Goal: Task Accomplishment & Management: Use online tool/utility

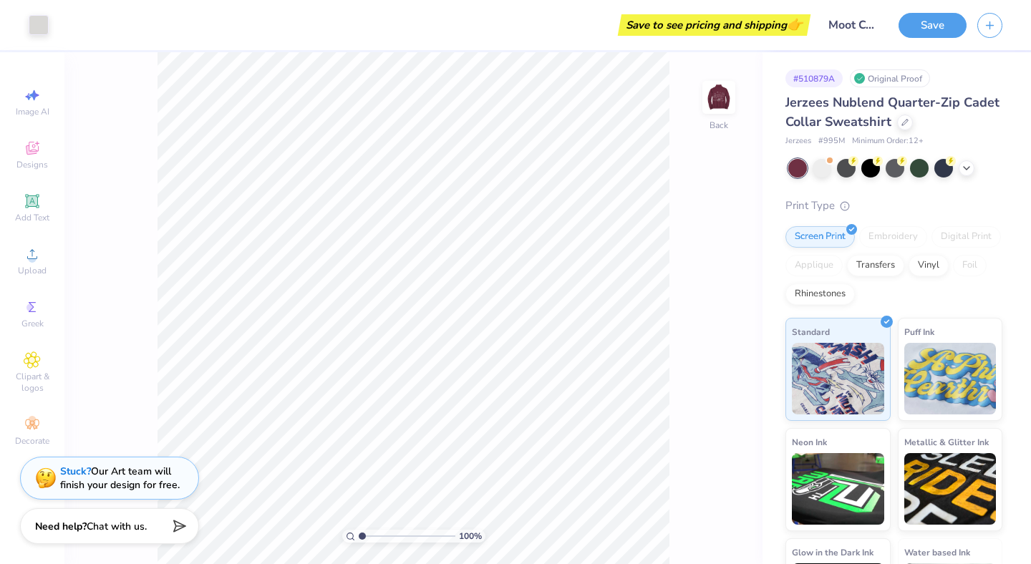
click at [642, 20] on div "Save to see pricing and shipping 👉" at bounding box center [714, 24] width 185 height 21
click at [816, 21] on button "Save" at bounding box center [933, 23] width 68 height 25
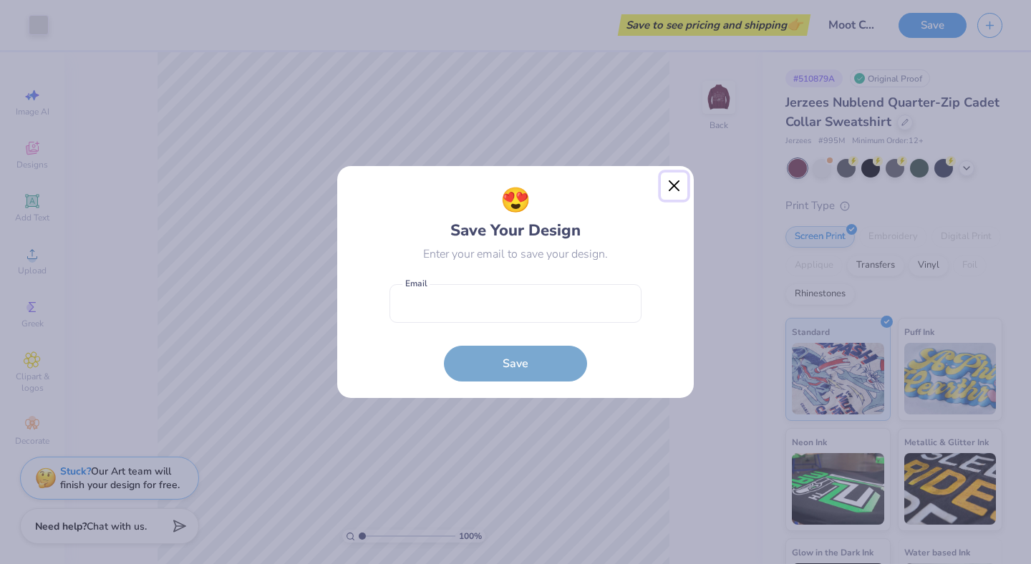
click at [678, 188] on button "Close" at bounding box center [674, 186] width 27 height 27
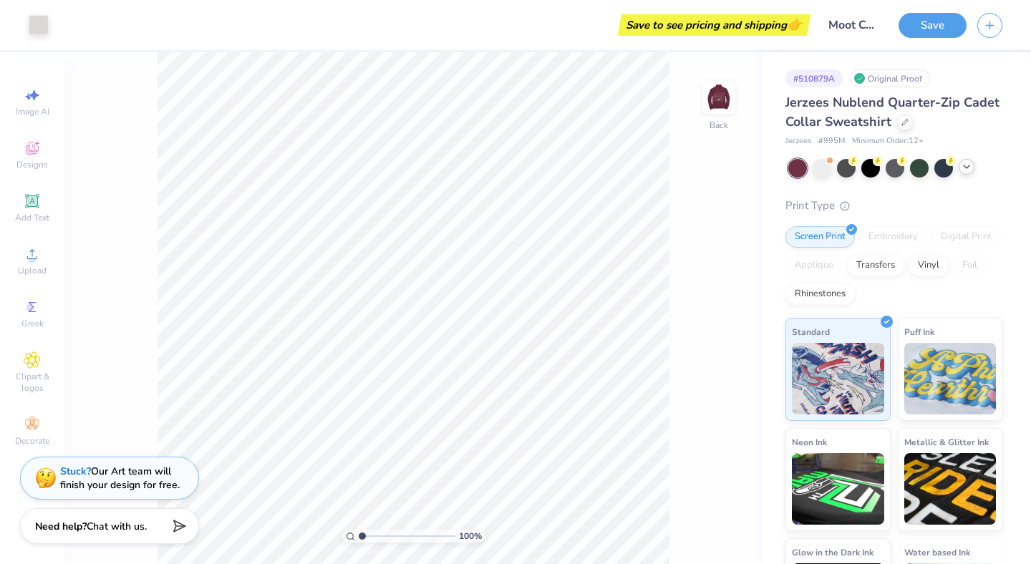
click at [816, 165] on icon at bounding box center [966, 166] width 11 height 11
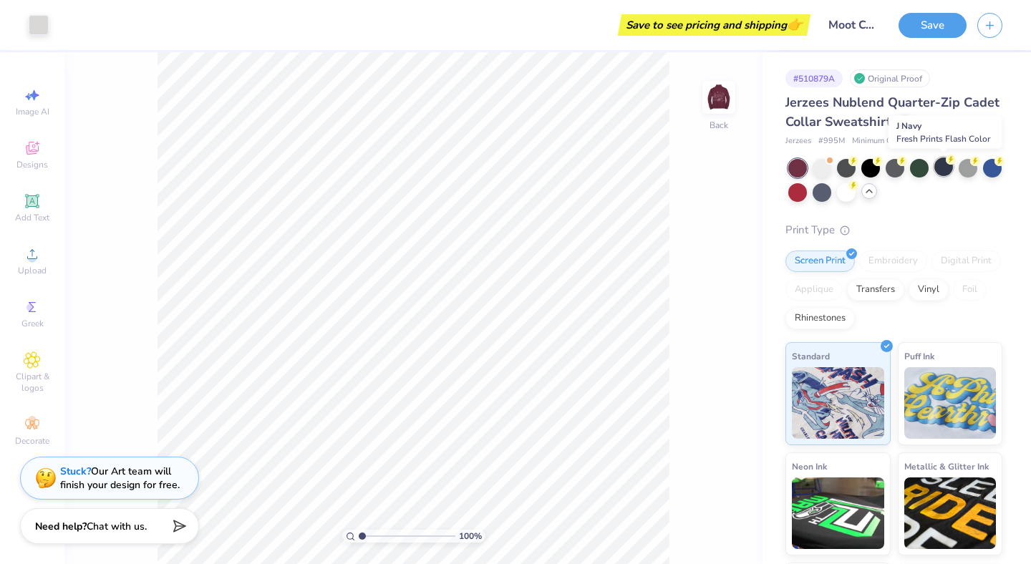
click at [816, 165] on div at bounding box center [944, 167] width 19 height 19
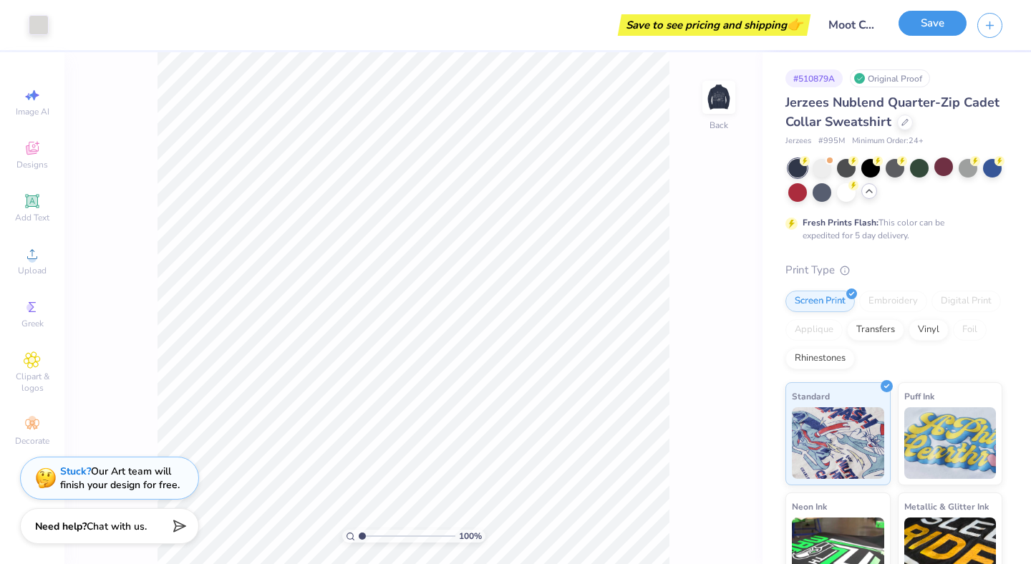
click at [816, 26] on button "Save" at bounding box center [933, 23] width 68 height 25
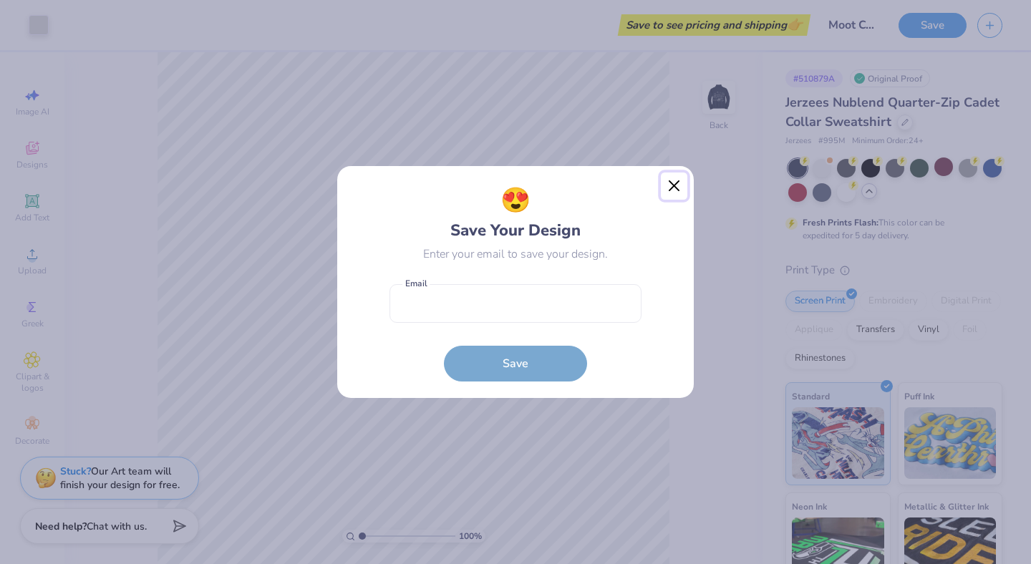
click at [672, 185] on button "Close" at bounding box center [674, 186] width 27 height 27
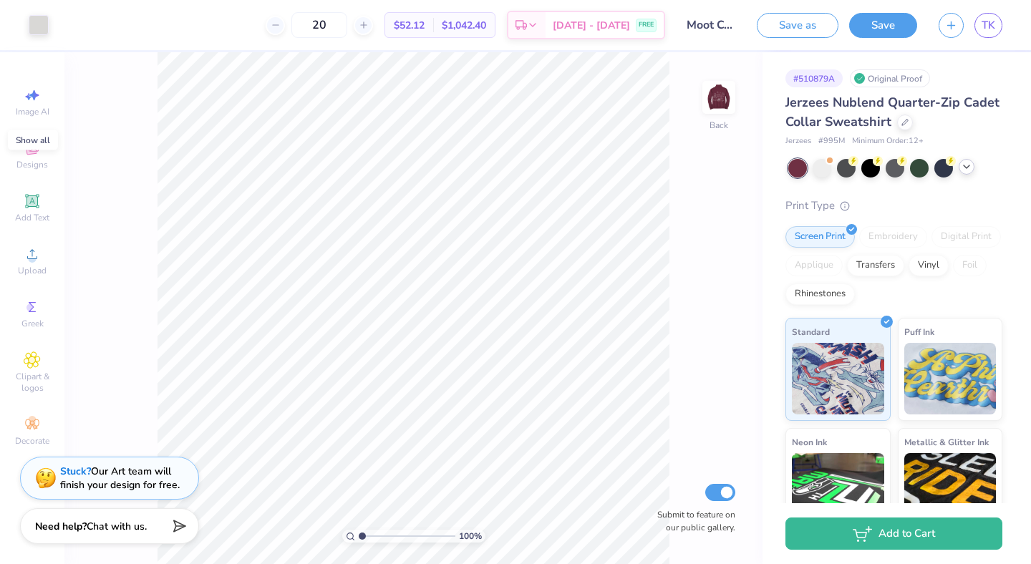
click at [965, 172] on div at bounding box center [967, 167] width 16 height 16
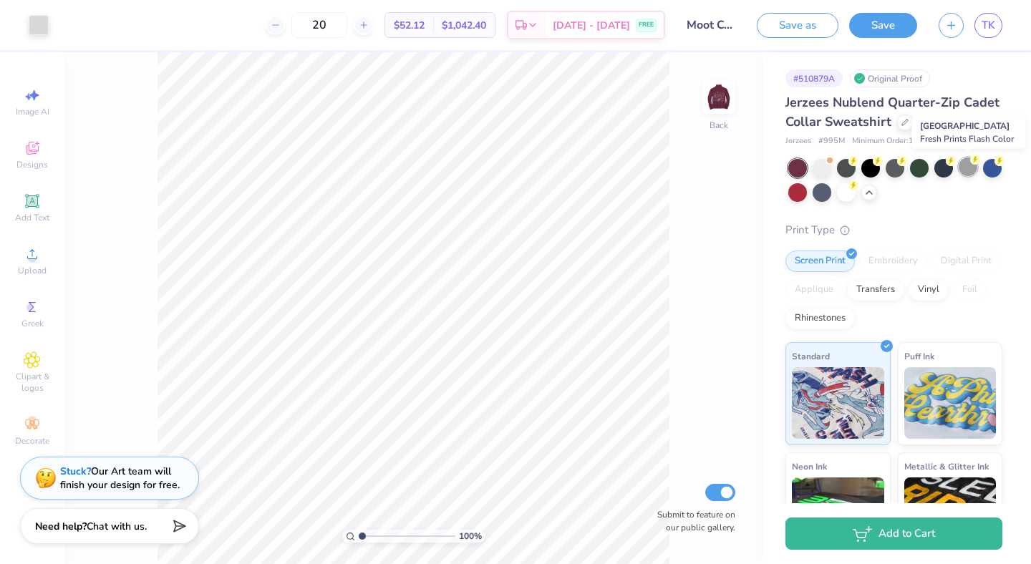
click at [963, 168] on div at bounding box center [968, 167] width 19 height 19
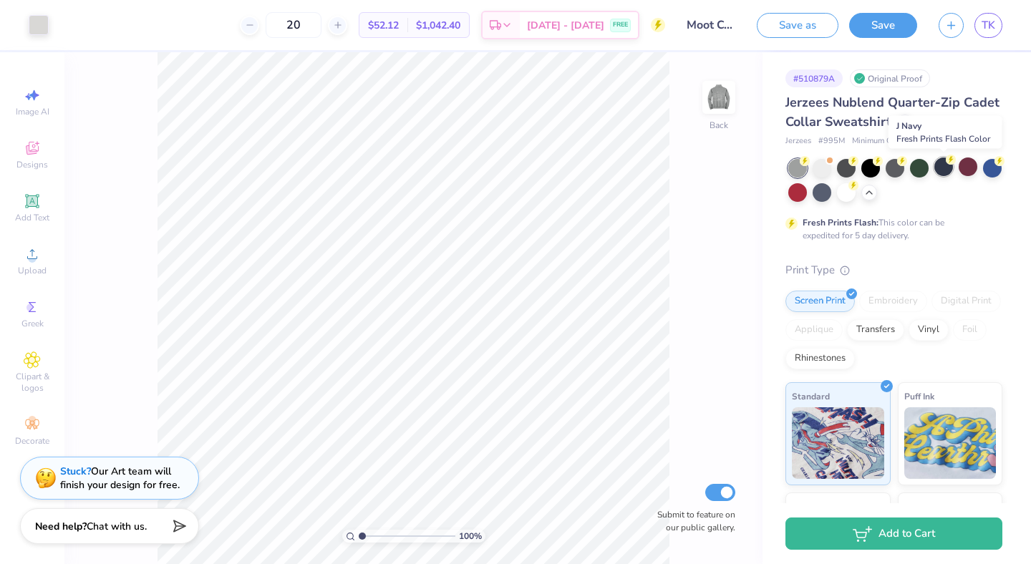
click at [945, 167] on div at bounding box center [944, 167] width 19 height 19
click at [715, 95] on img at bounding box center [718, 97] width 57 height 57
click at [715, 95] on img at bounding box center [719, 97] width 29 height 29
click at [963, 169] on div at bounding box center [968, 167] width 19 height 19
click at [718, 99] on img at bounding box center [718, 97] width 57 height 57
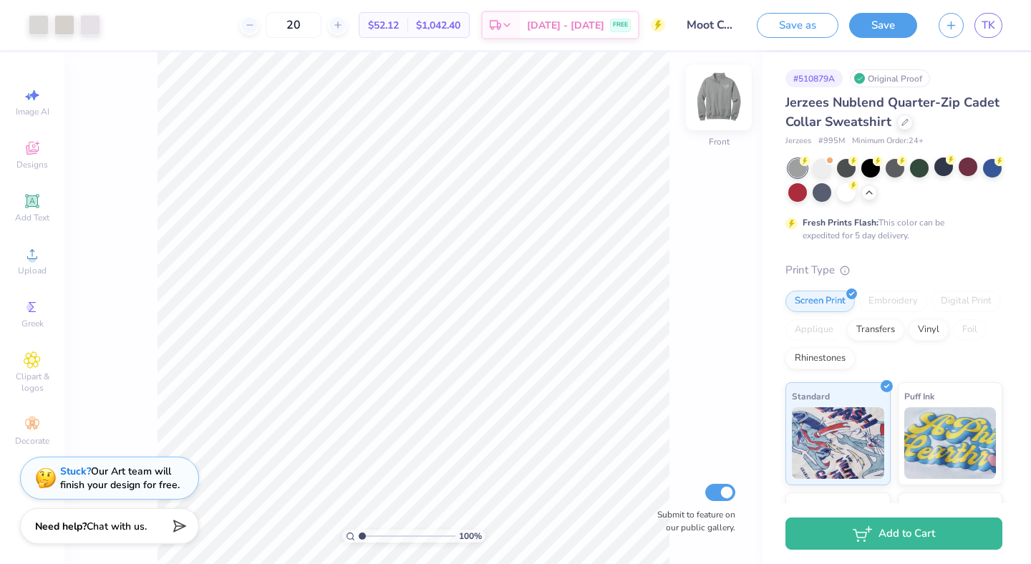
click at [717, 100] on img at bounding box center [718, 97] width 57 height 57
click at [824, 197] on div at bounding box center [822, 191] width 19 height 19
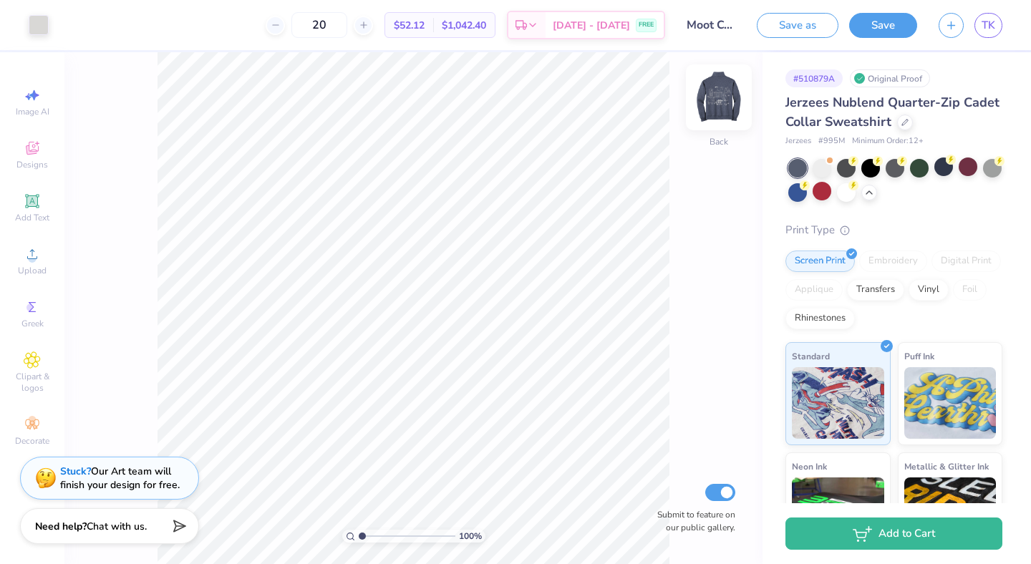
click at [722, 105] on img at bounding box center [718, 97] width 57 height 57
click at [945, 172] on div at bounding box center [944, 167] width 19 height 19
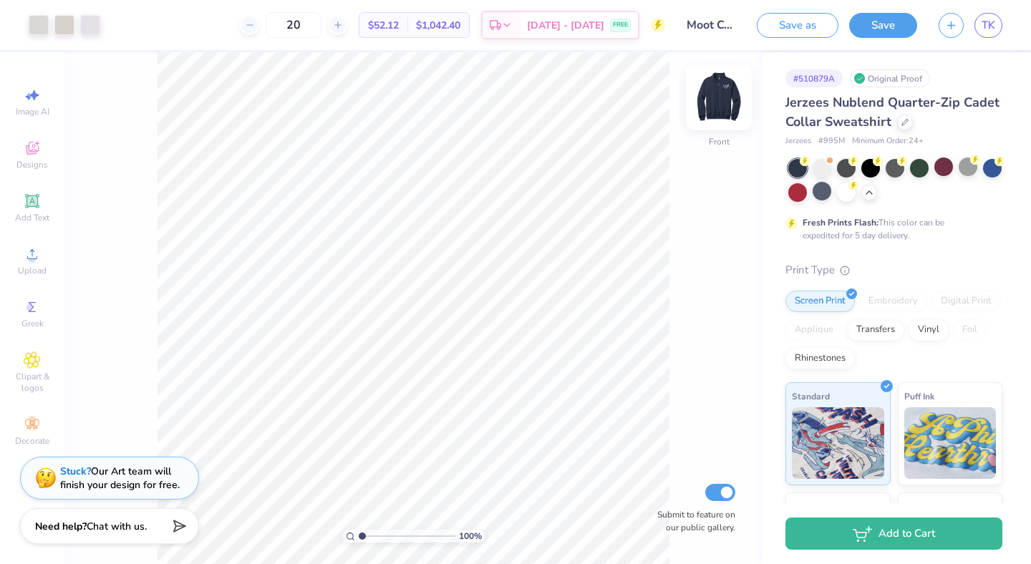
click at [716, 84] on img at bounding box center [718, 97] width 57 height 57
click at [869, 37] on div "Save" at bounding box center [883, 25] width 68 height 25
click at [874, 21] on button "Save" at bounding box center [883, 23] width 68 height 25
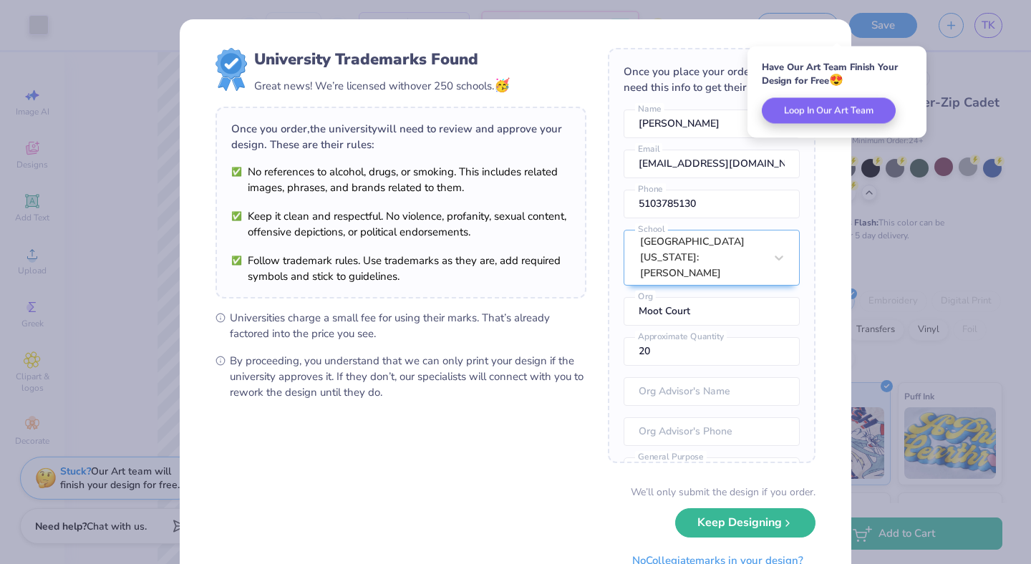
click at [566, 288] on div "Once you order, the university will need to review and approve your design. The…" at bounding box center [401, 203] width 371 height 192
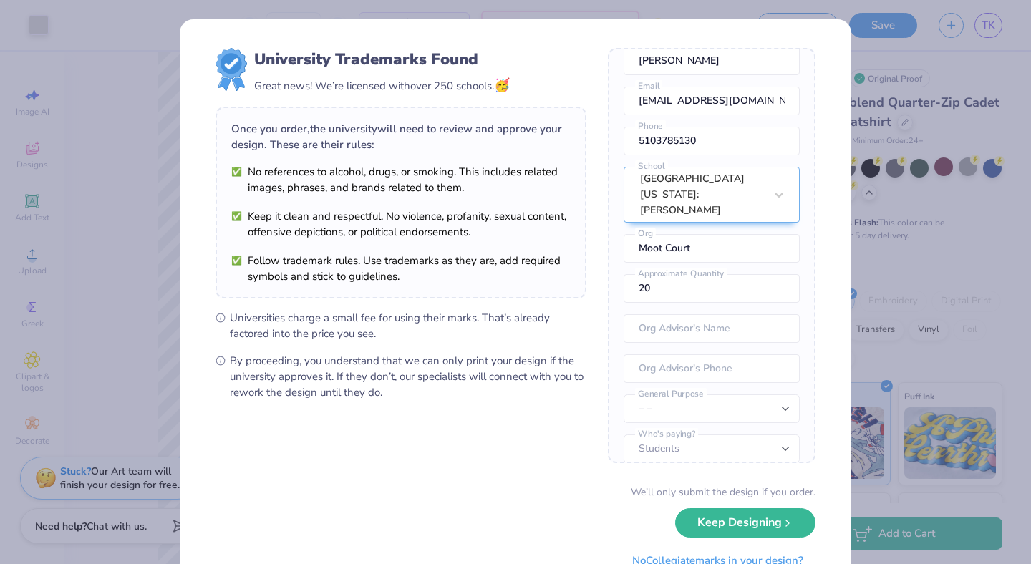
scroll to position [59, 0]
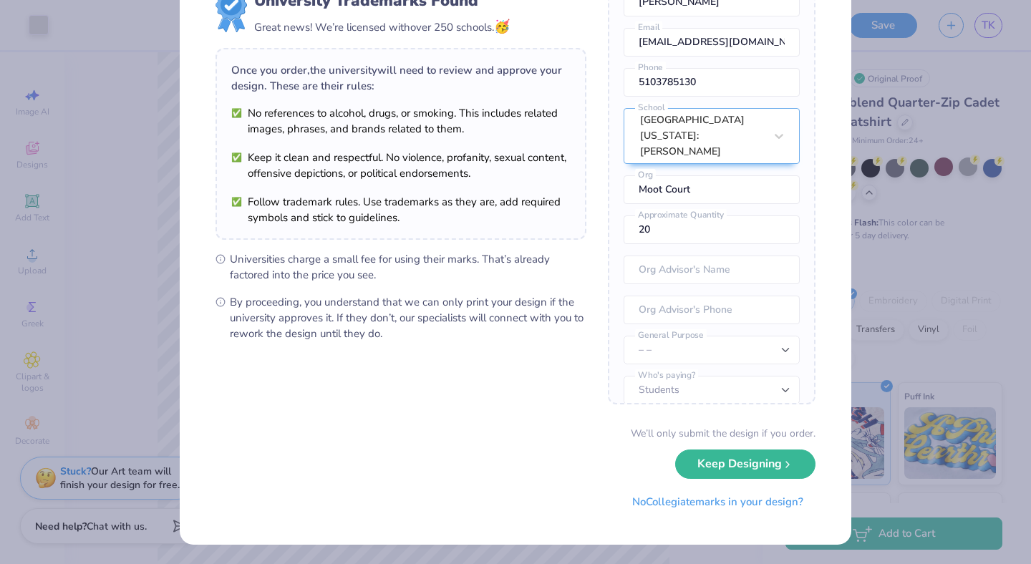
click at [741, 475] on button "Keep Designing" at bounding box center [745, 464] width 140 height 29
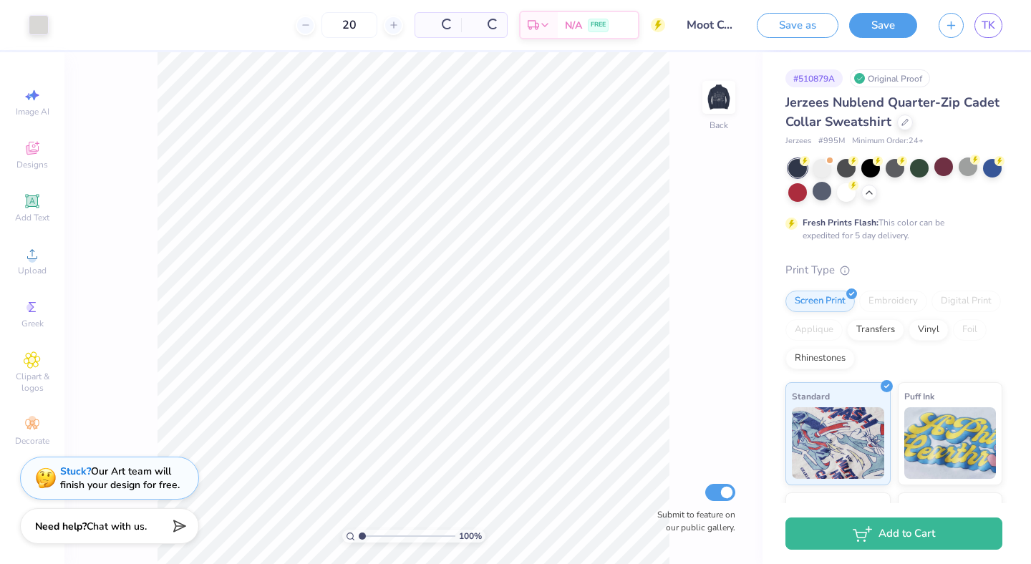
scroll to position [0, 0]
click at [958, 27] on button "button" at bounding box center [951, 23] width 25 height 25
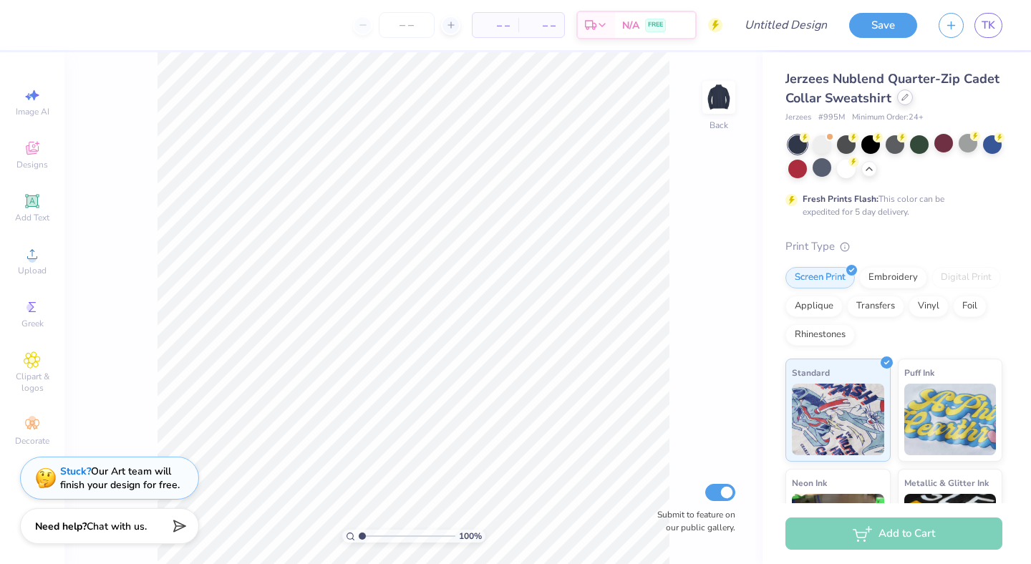
click at [902, 102] on div at bounding box center [905, 98] width 16 height 16
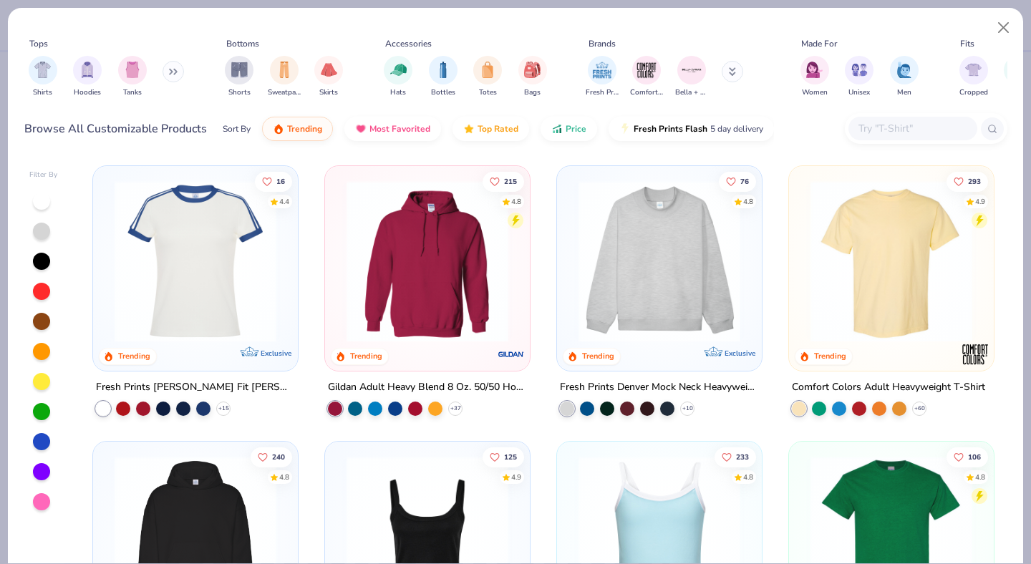
click at [167, 71] on button at bounding box center [173, 71] width 21 height 21
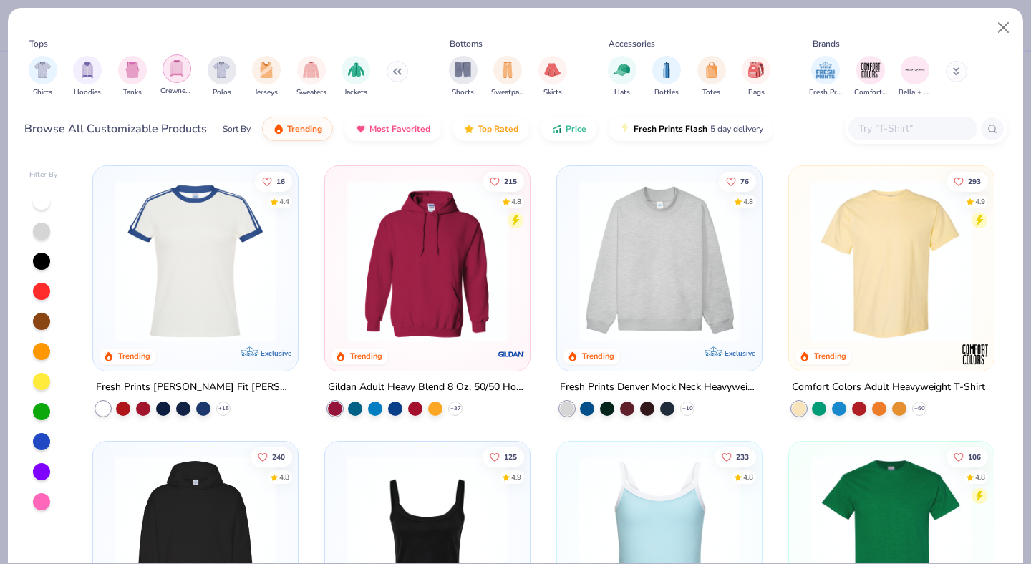
click at [178, 69] on img "filter for Crewnecks" at bounding box center [177, 68] width 16 height 16
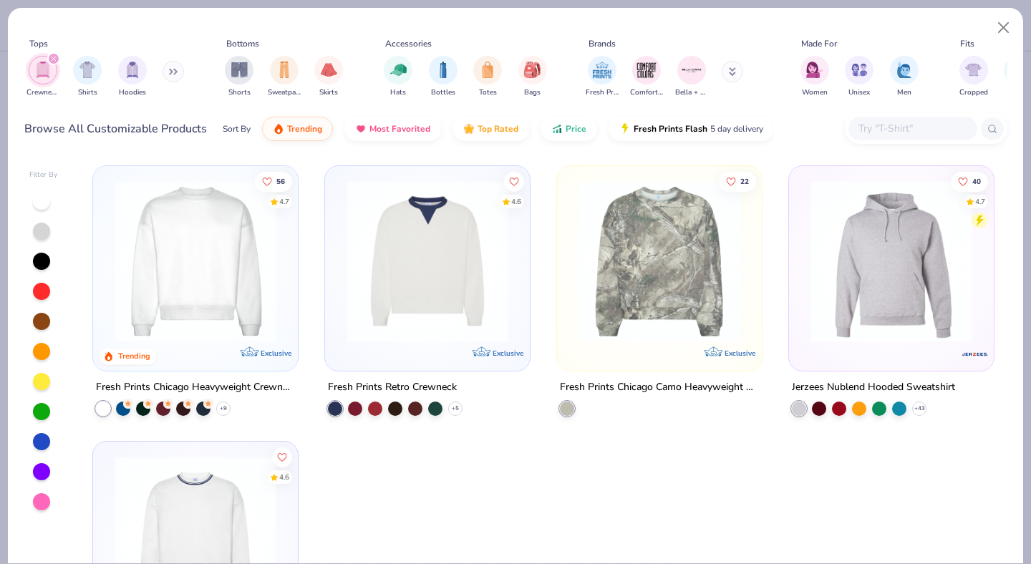
click at [172, 67] on button at bounding box center [173, 71] width 21 height 21
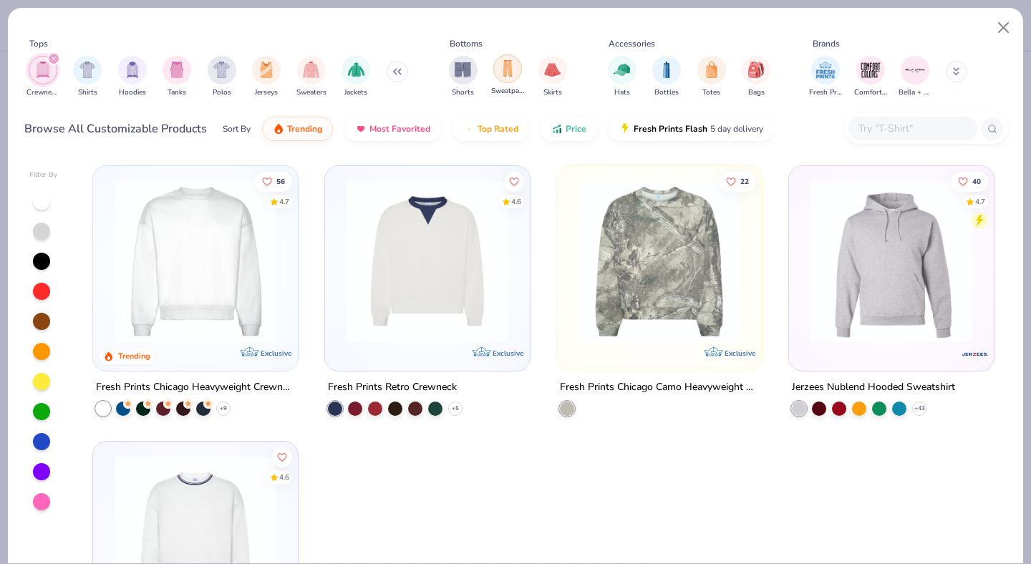
drag, startPoint x: 55, startPoint y: 61, endPoint x: 279, endPoint y: 72, distance: 223.7
click at [55, 61] on icon "filter for Crewnecks" at bounding box center [54, 59] width 4 height 4
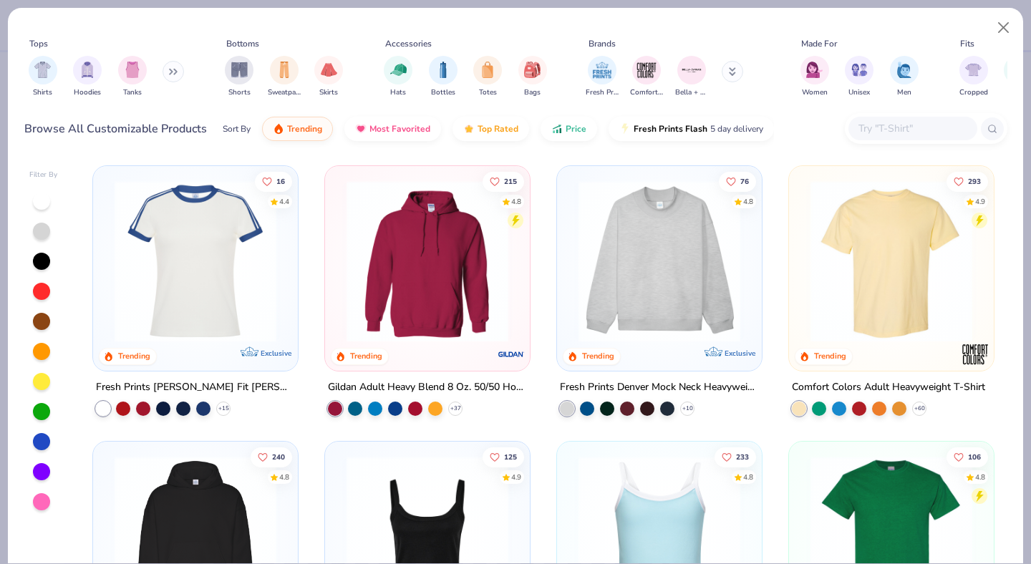
click at [169, 67] on button at bounding box center [173, 71] width 21 height 21
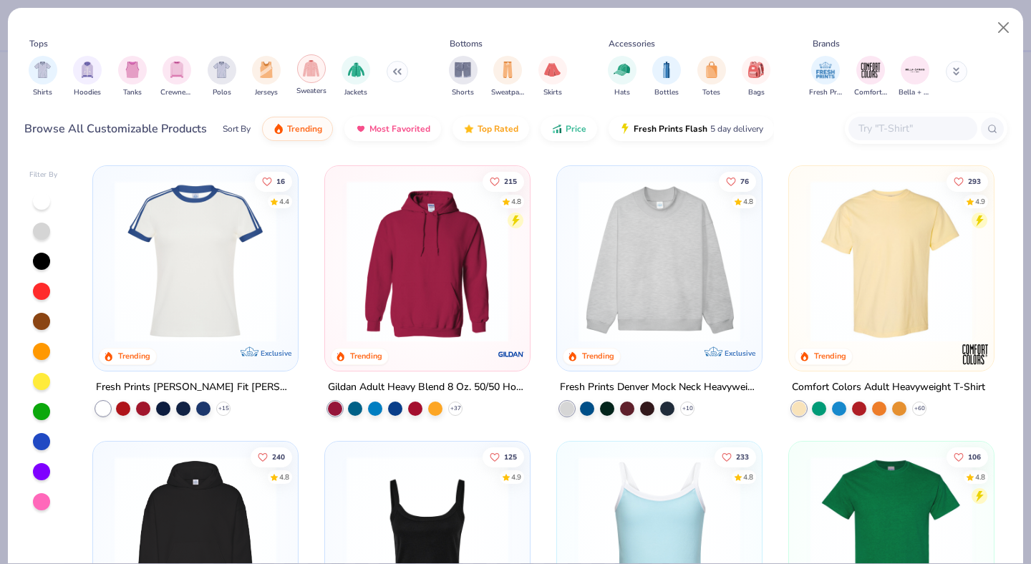
click at [307, 74] on img "filter for Sweaters" at bounding box center [311, 68] width 16 height 16
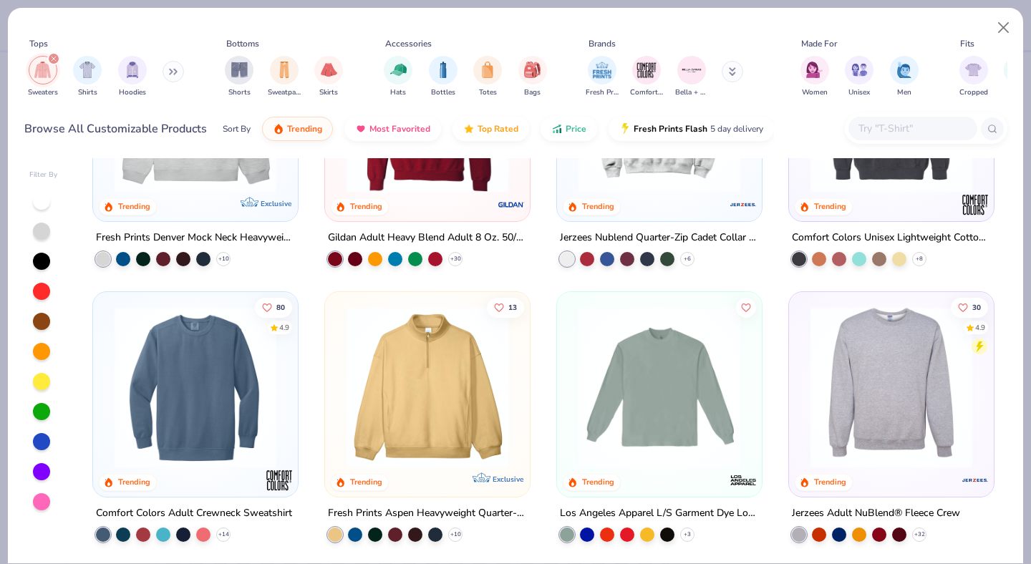
scroll to position [152, 0]
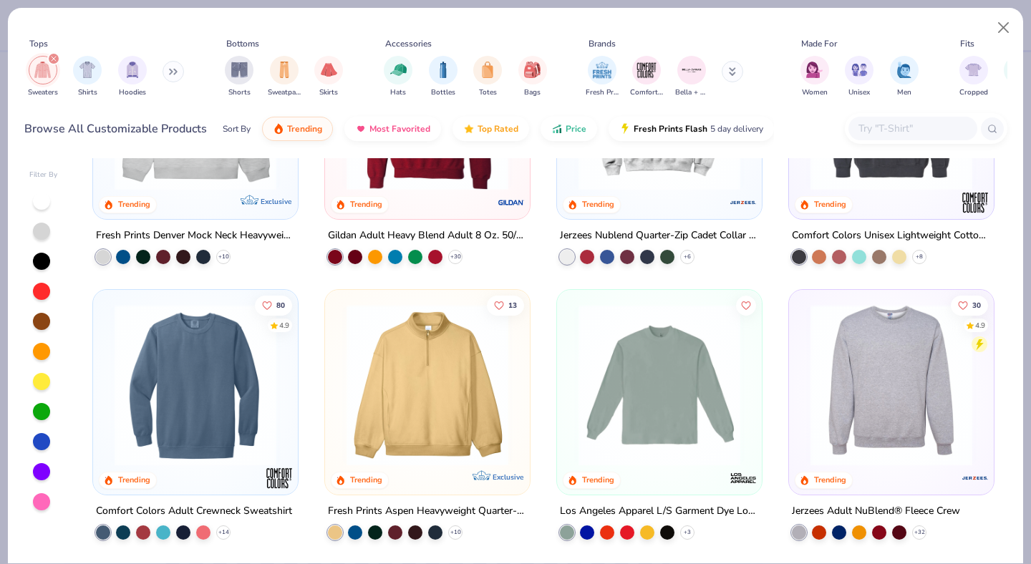
click at [440, 375] on img at bounding box center [427, 385] width 176 height 162
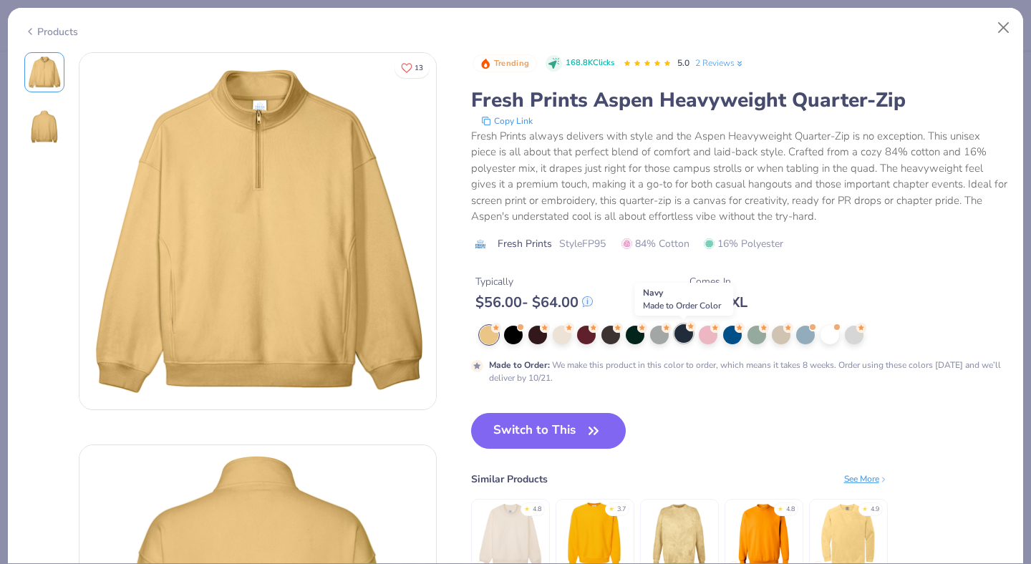
click at [683, 327] on div at bounding box center [684, 333] width 19 height 19
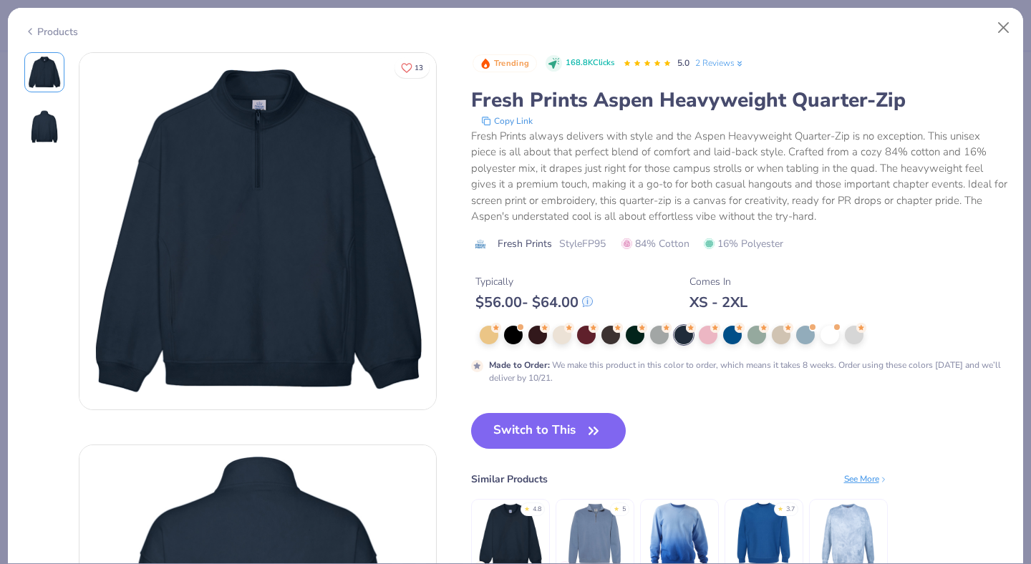
click at [29, 30] on icon at bounding box center [29, 31] width 11 height 17
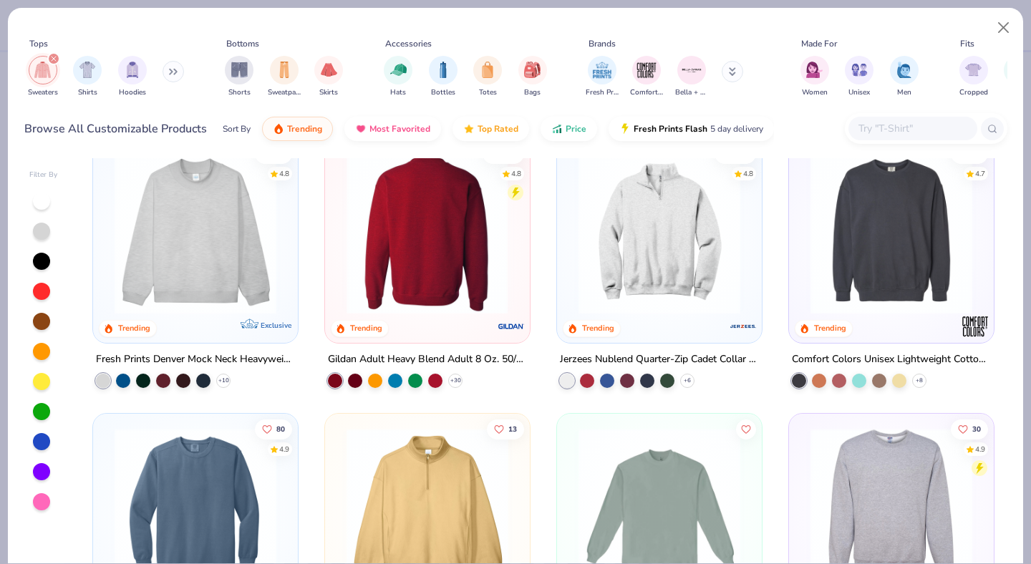
scroll to position [276, 0]
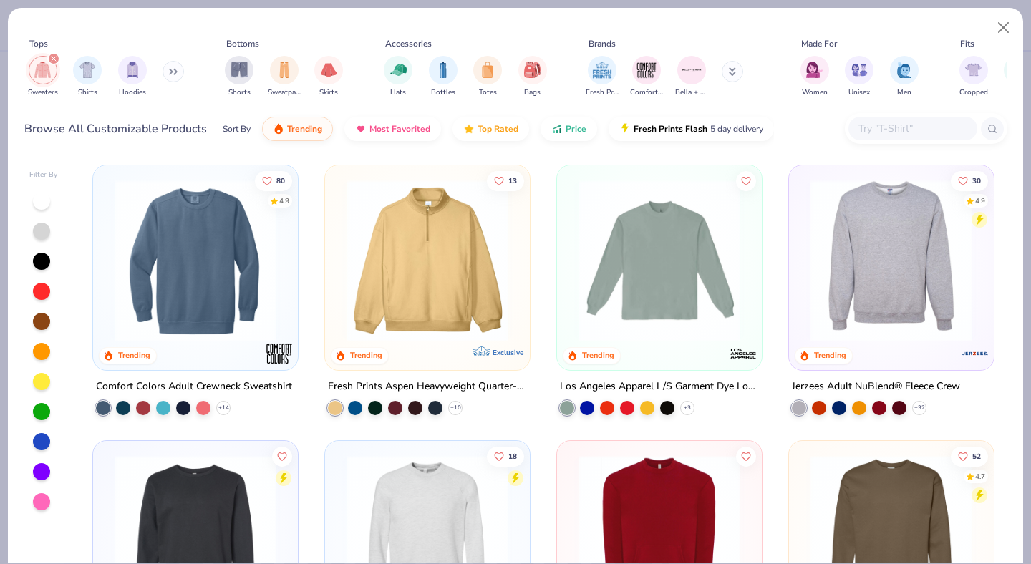
click at [679, 334] on img at bounding box center [660, 261] width 176 height 162
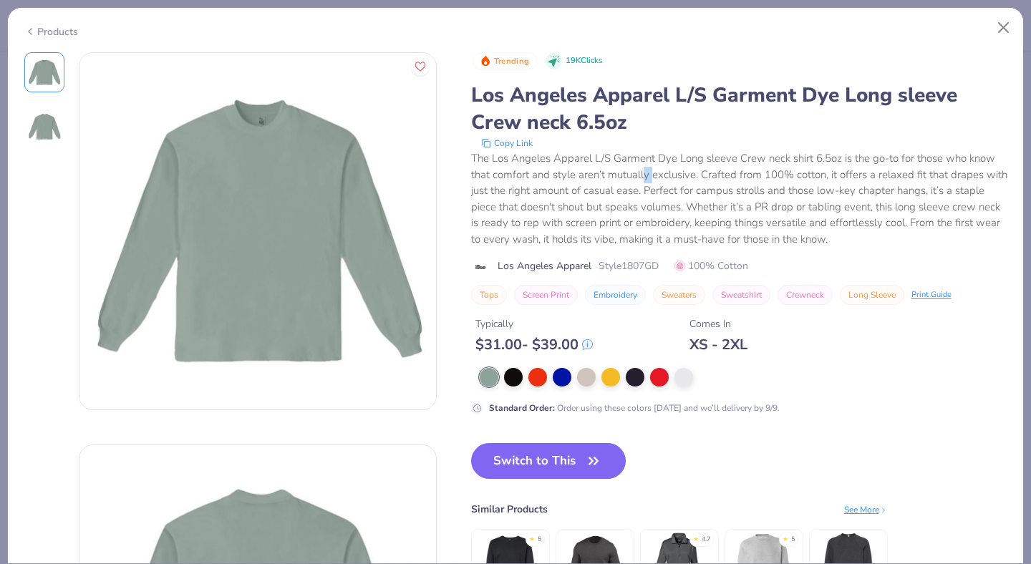
drag, startPoint x: 644, startPoint y: 175, endPoint x: 652, endPoint y: 175, distance: 8.6
click at [652, 175] on div "The Los Angeles Apparel L/S Garment Dye Long sleeve Crew neck shirt 6.5oz is th…" at bounding box center [739, 198] width 536 height 97
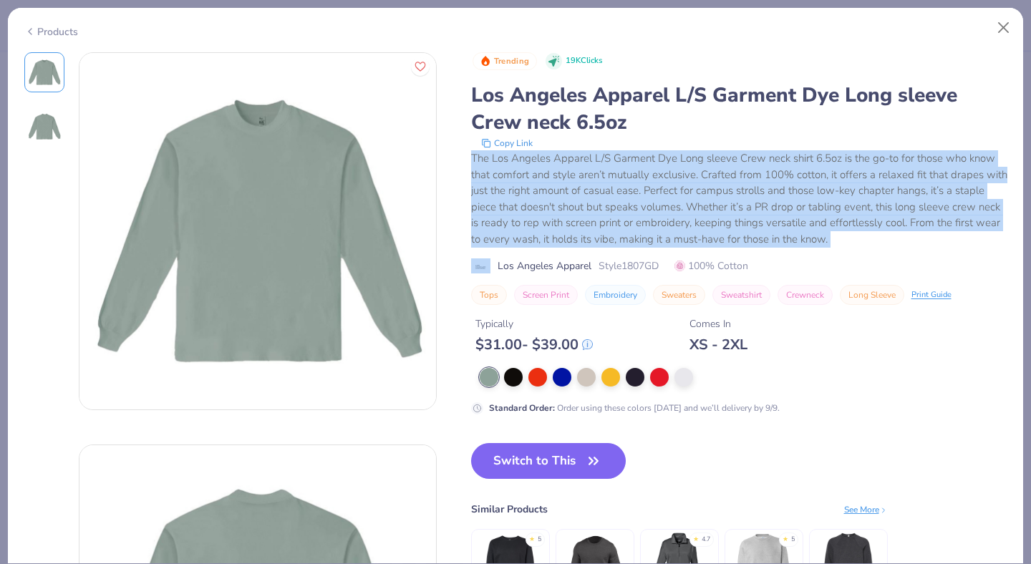
click at [652, 175] on div "The Los Angeles Apparel L/S Garment Dye Long sleeve Crew neck shirt 6.5oz is th…" at bounding box center [739, 198] width 536 height 97
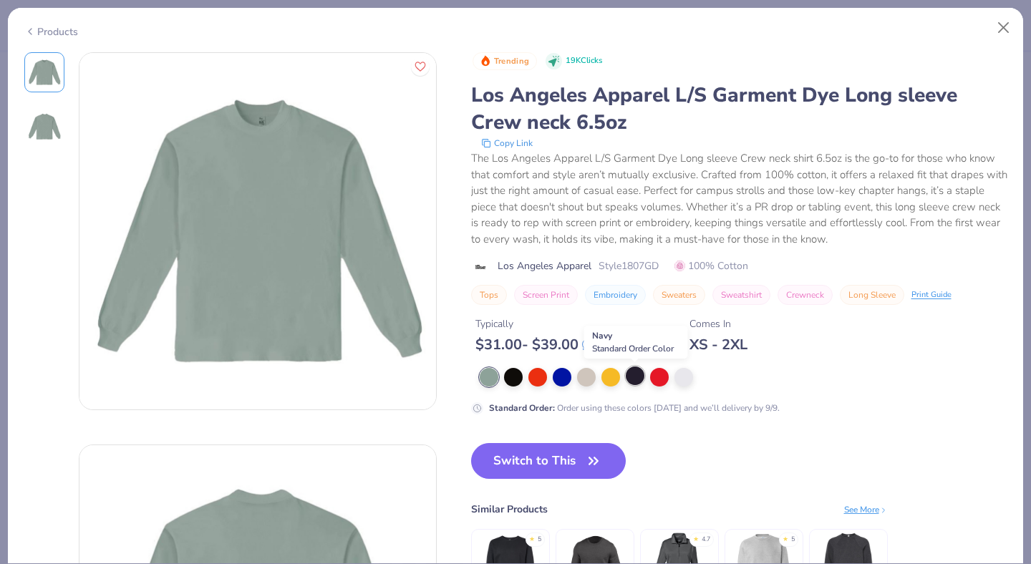
click at [635, 378] on div at bounding box center [635, 376] width 19 height 19
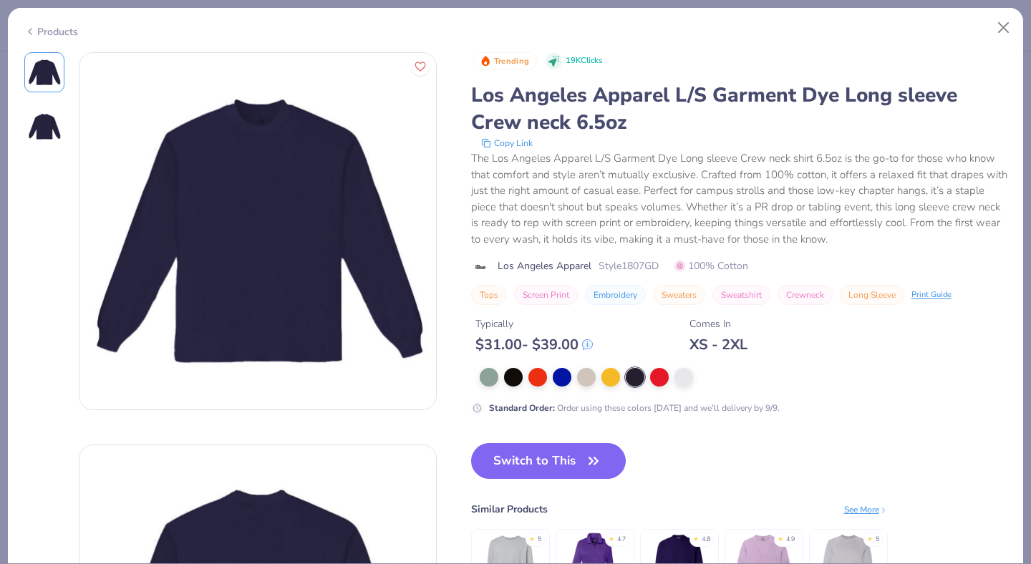
click at [36, 29] on div "Products" at bounding box center [51, 31] width 54 height 15
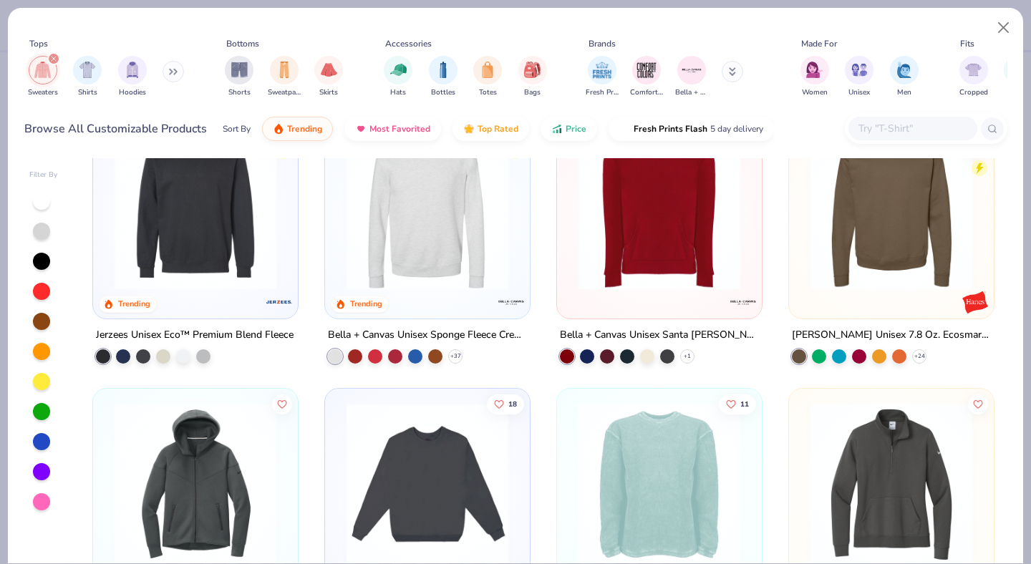
scroll to position [256, 0]
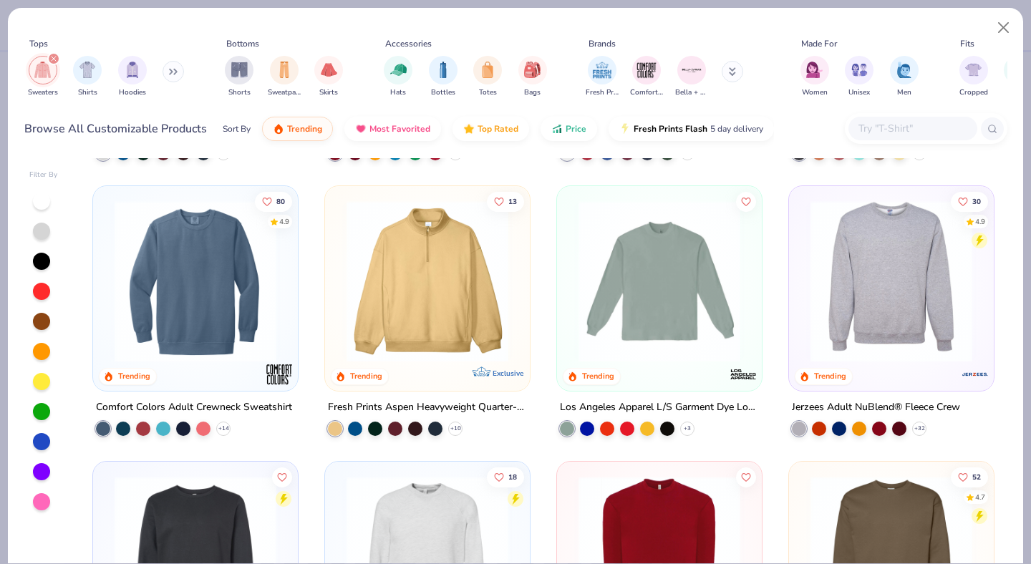
click at [887, 322] on img at bounding box center [892, 282] width 176 height 162
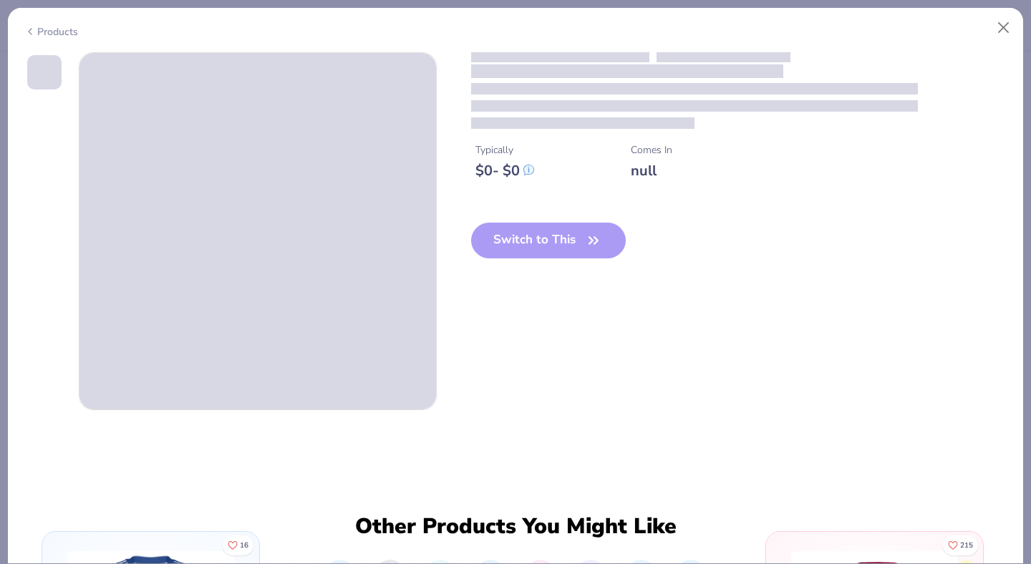
click at [531, 168] on icon at bounding box center [528, 169] width 9 height 9
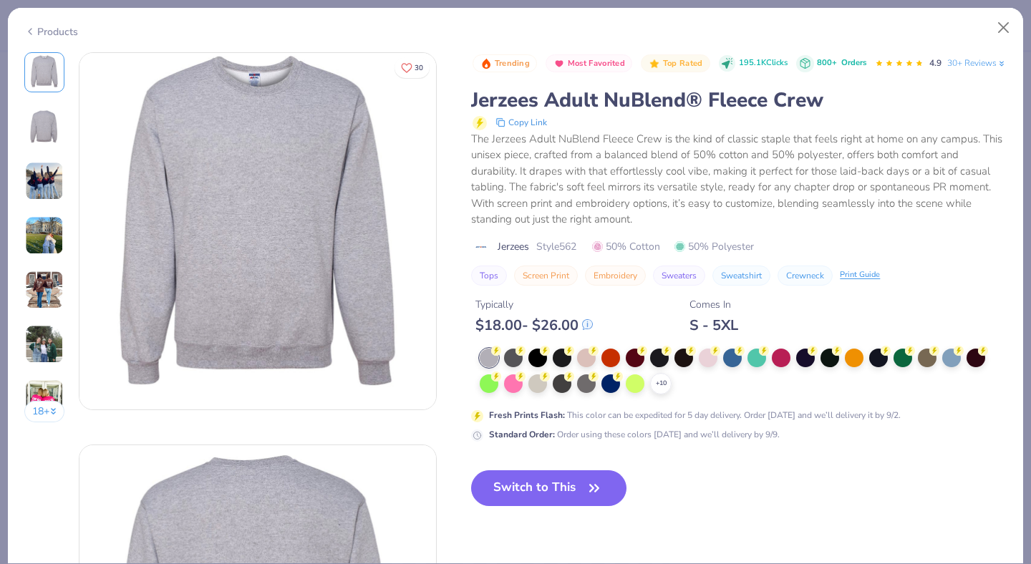
click at [49, 163] on img at bounding box center [44, 181] width 39 height 39
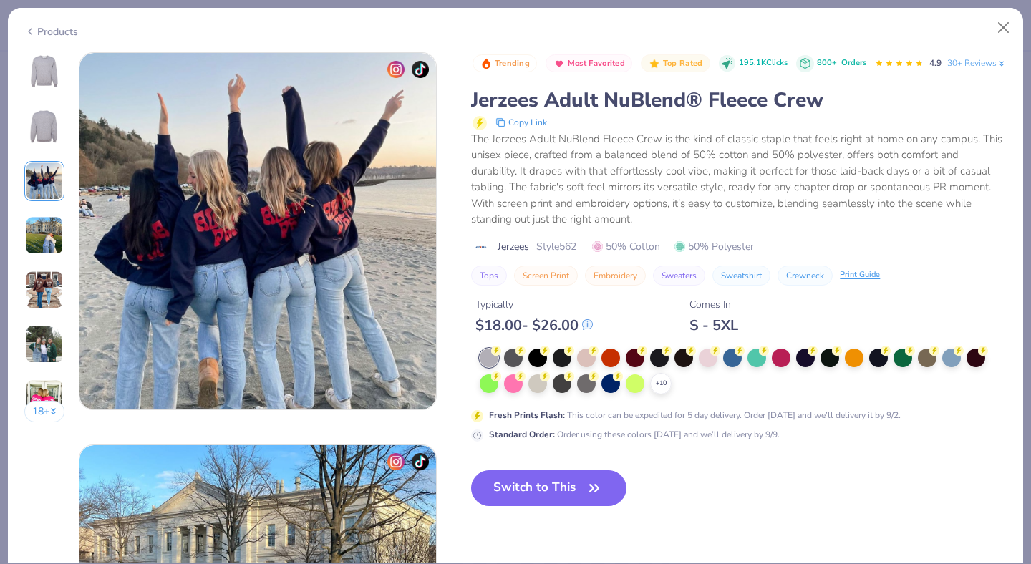
scroll to position [804, 0]
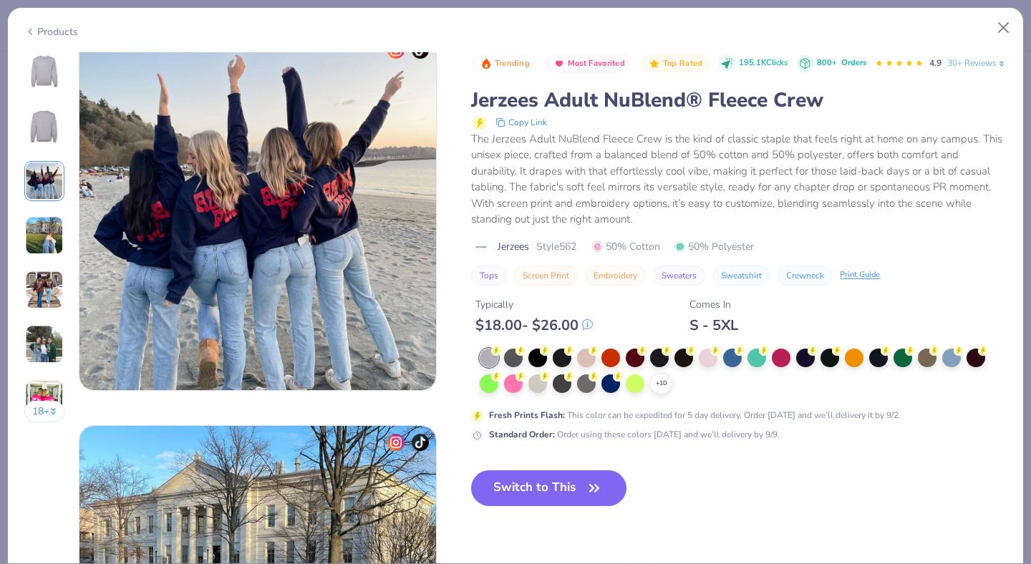
click at [46, 230] on img at bounding box center [44, 235] width 39 height 39
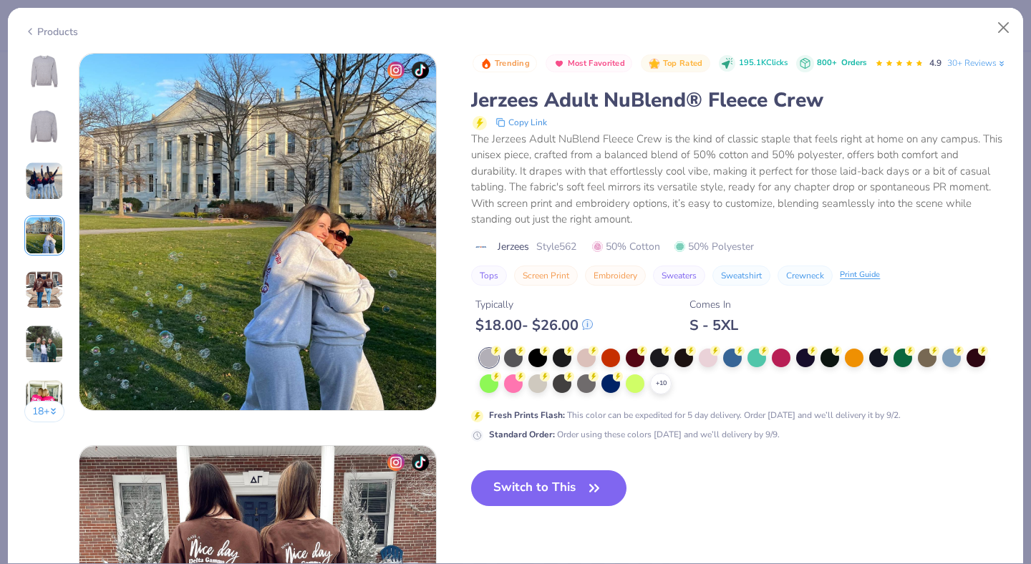
scroll to position [1177, 0]
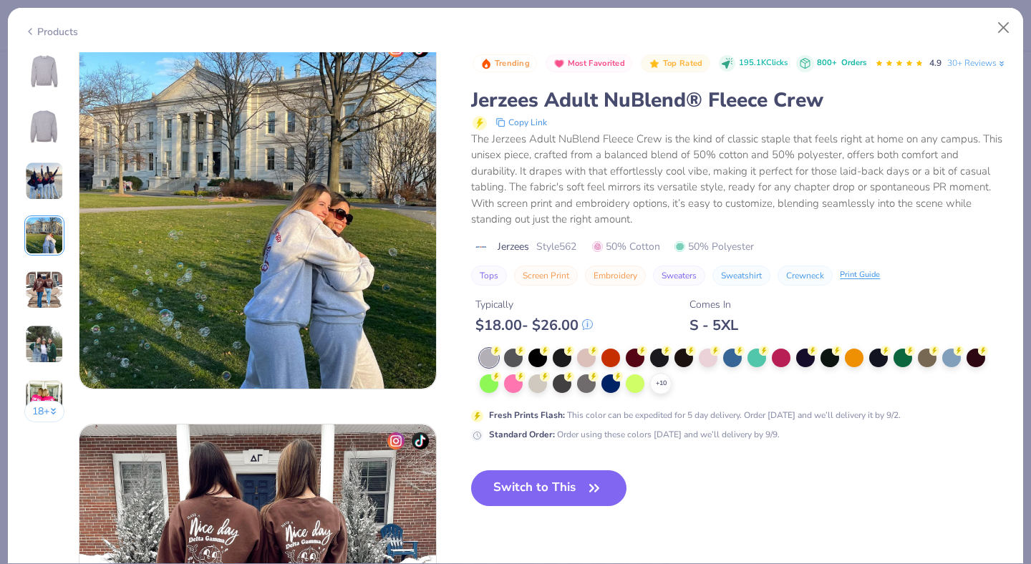
click at [46, 294] on img at bounding box center [44, 290] width 39 height 39
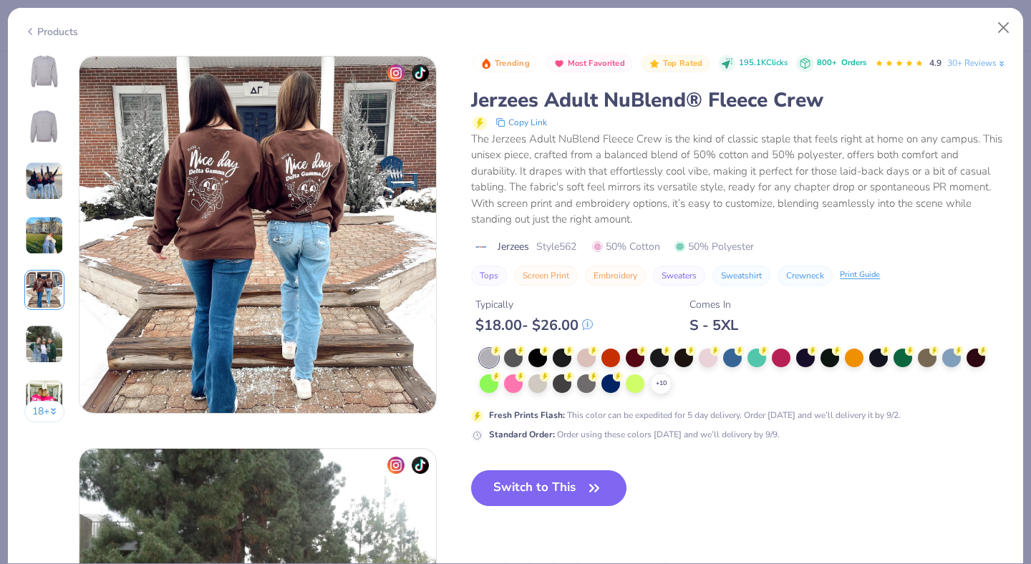
scroll to position [1570, 0]
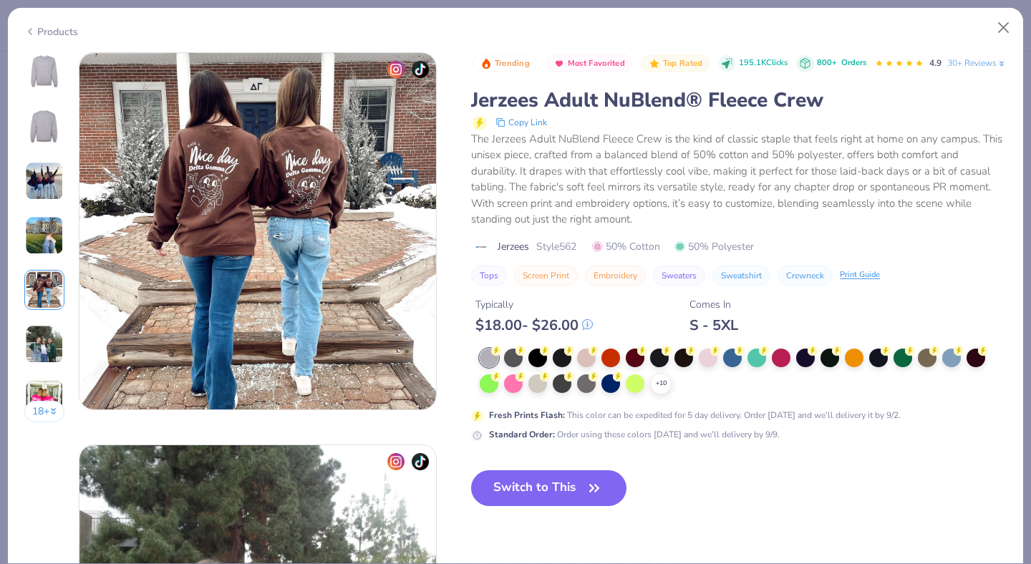
click at [44, 76] on img at bounding box center [44, 72] width 34 height 34
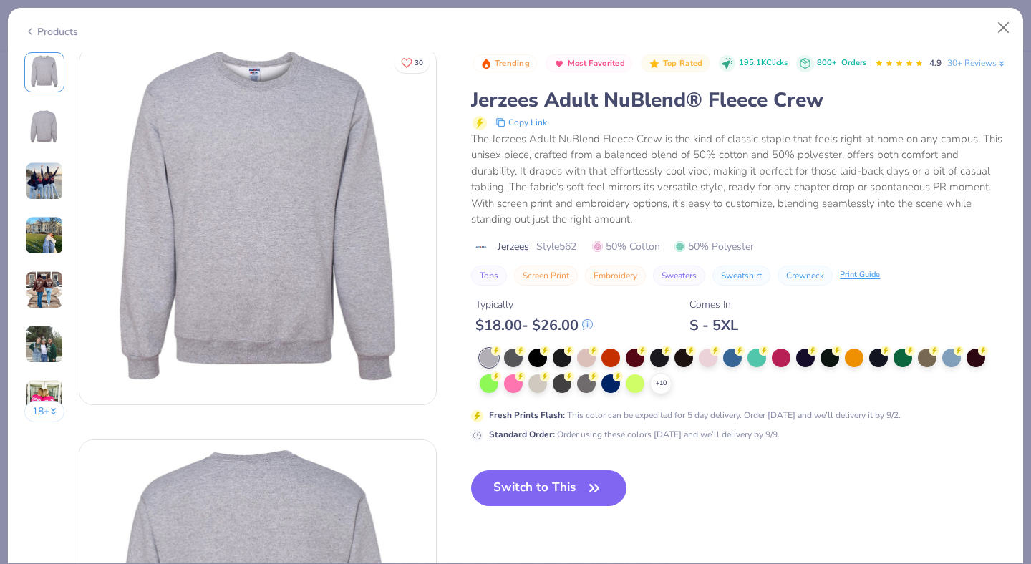
scroll to position [0, 0]
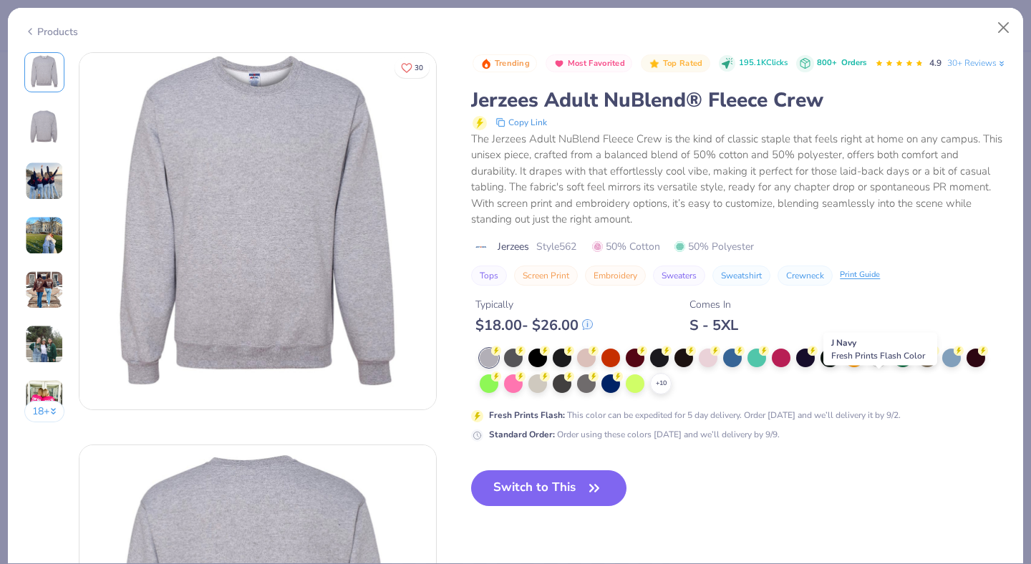
click at [877, 366] on div at bounding box center [878, 356] width 19 height 19
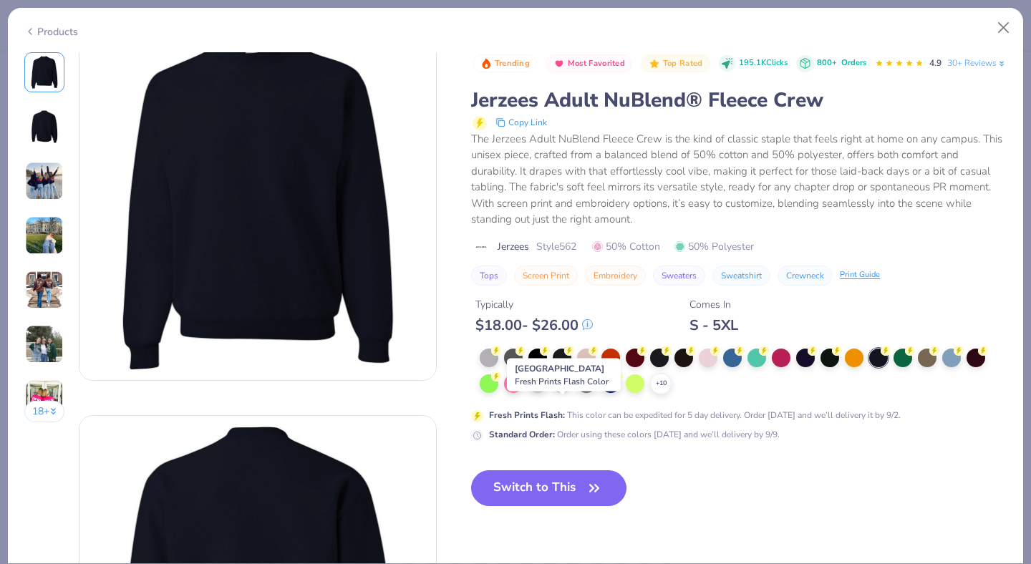
scroll to position [30, 0]
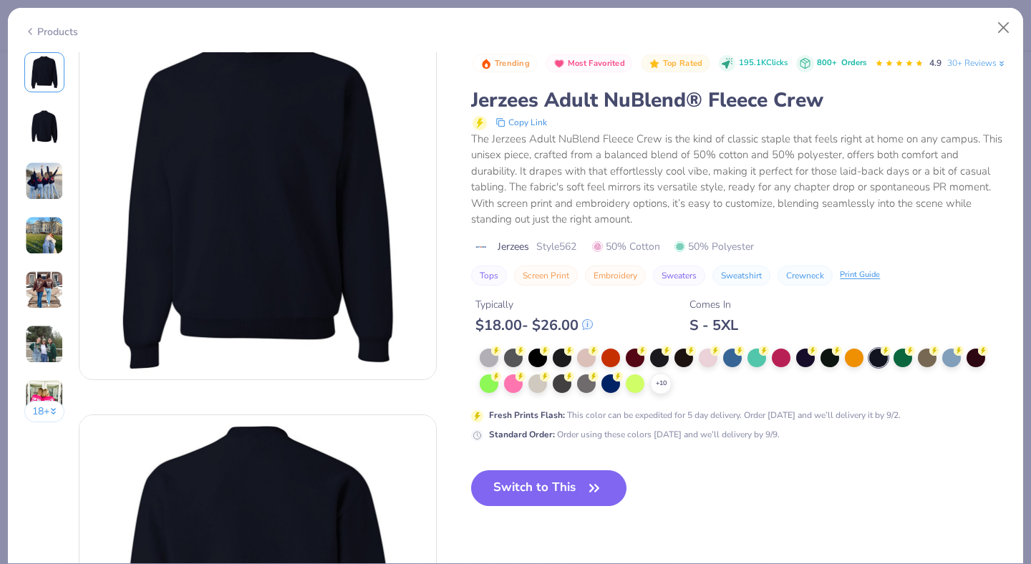
click at [45, 241] on img at bounding box center [44, 235] width 39 height 39
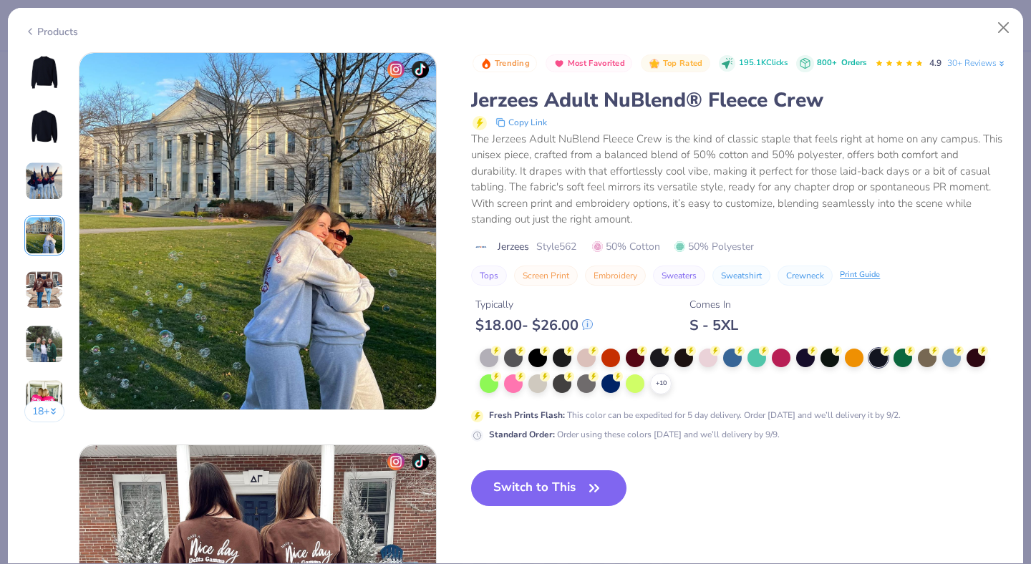
scroll to position [1455, 0]
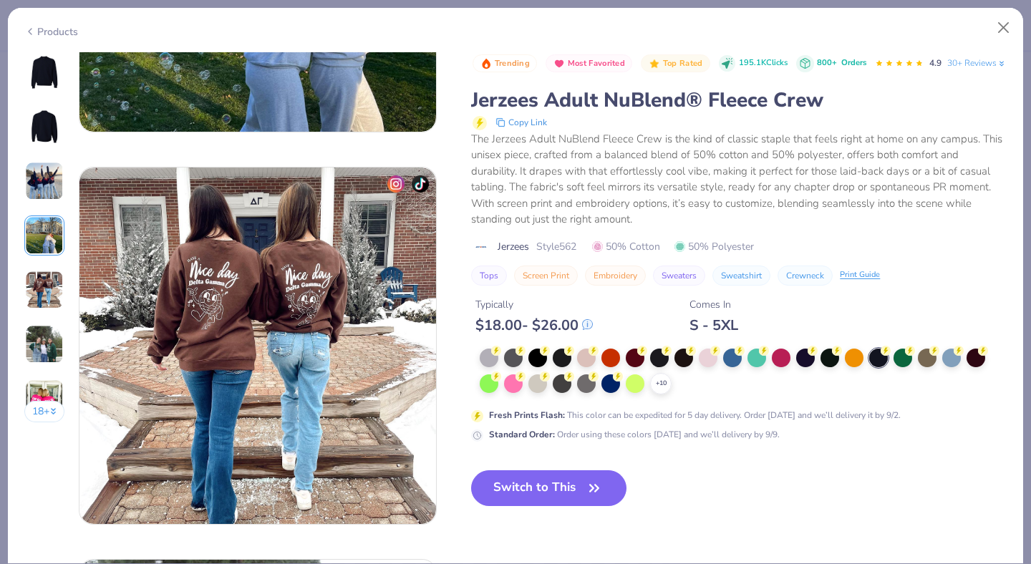
click at [37, 344] on img at bounding box center [44, 344] width 39 height 39
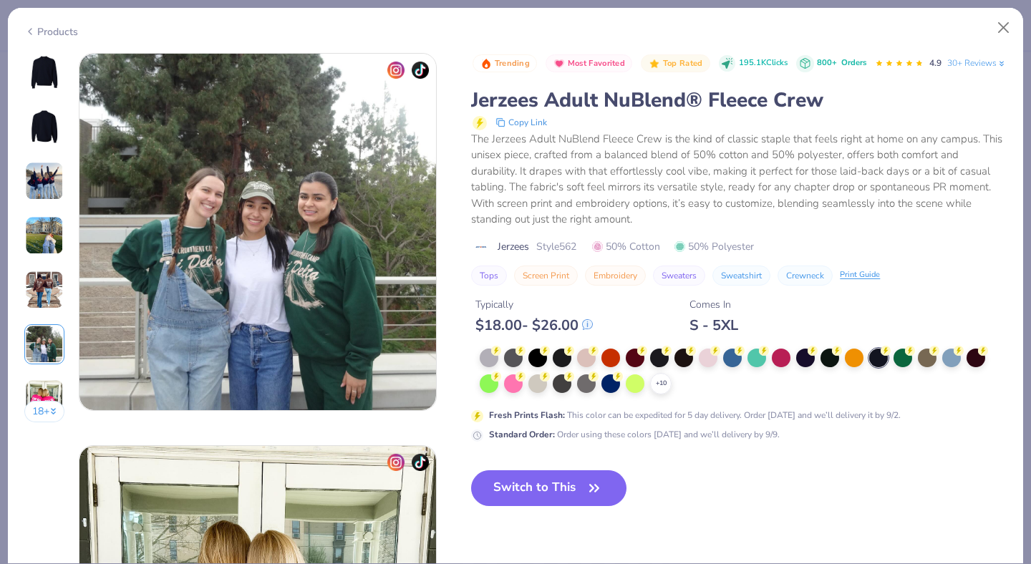
scroll to position [1962, 0]
click at [35, 387] on img at bounding box center [44, 399] width 39 height 39
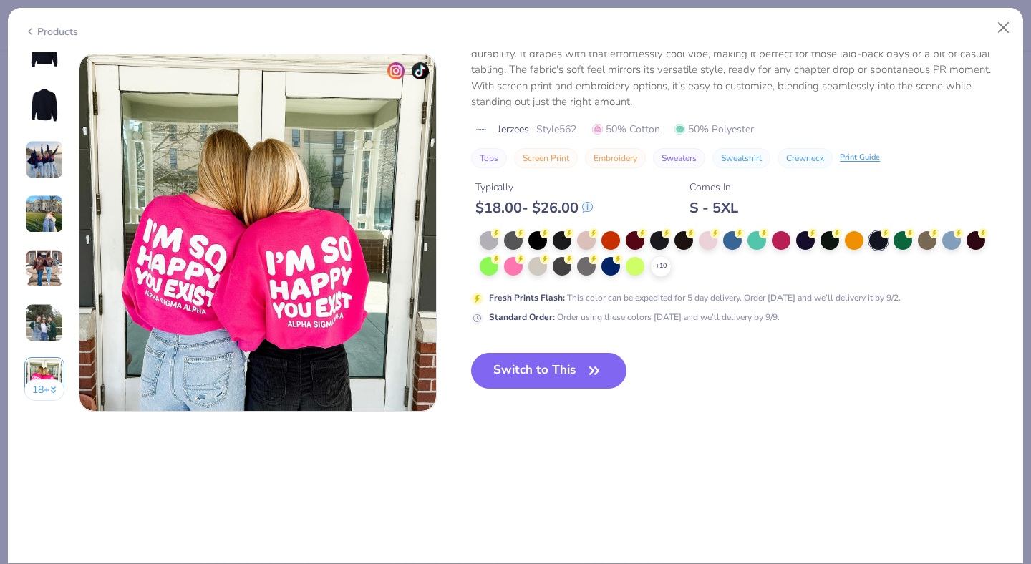
scroll to position [2355, 0]
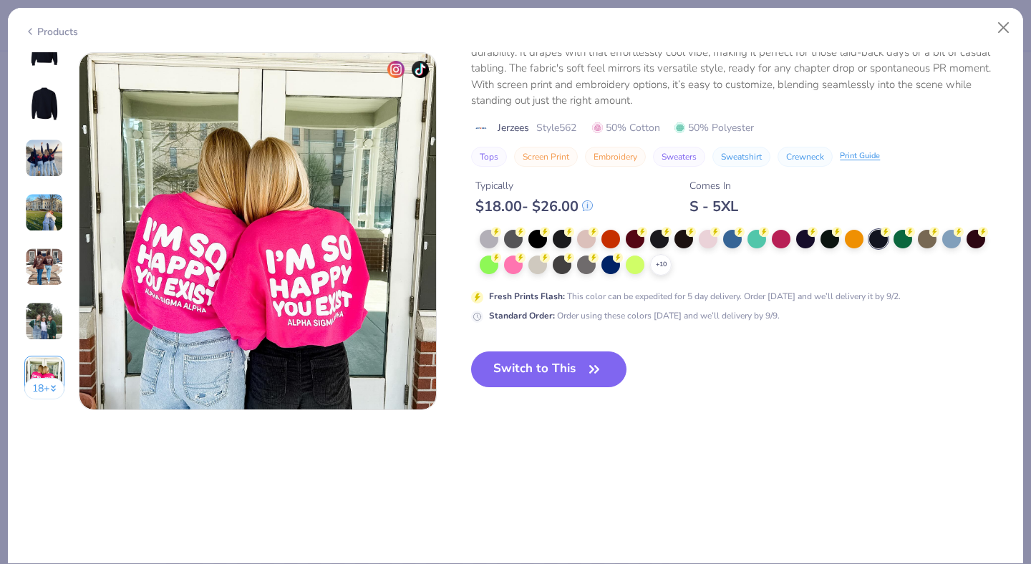
click at [37, 385] on button "18 +" at bounding box center [44, 388] width 41 height 21
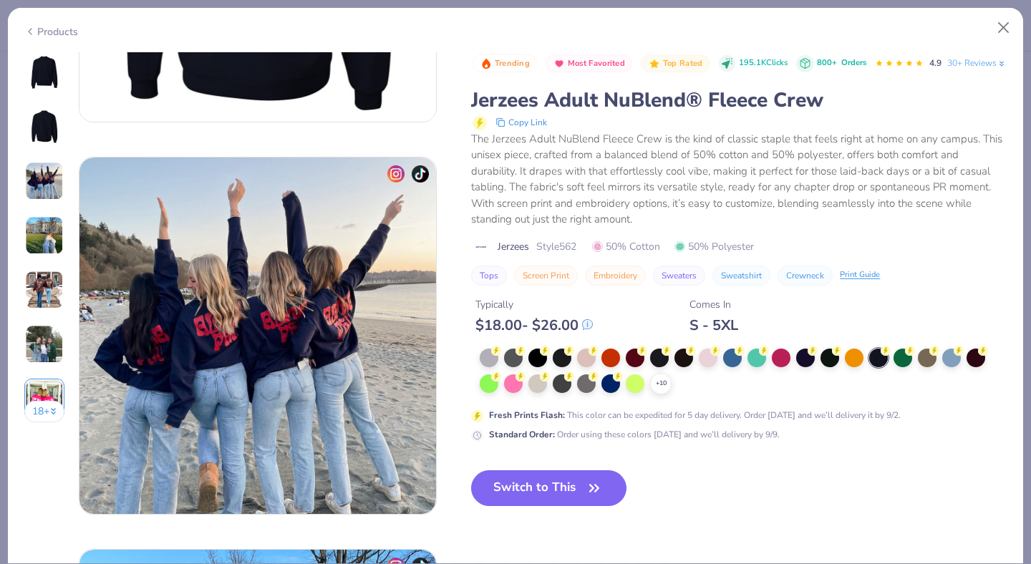
scroll to position [671, 0]
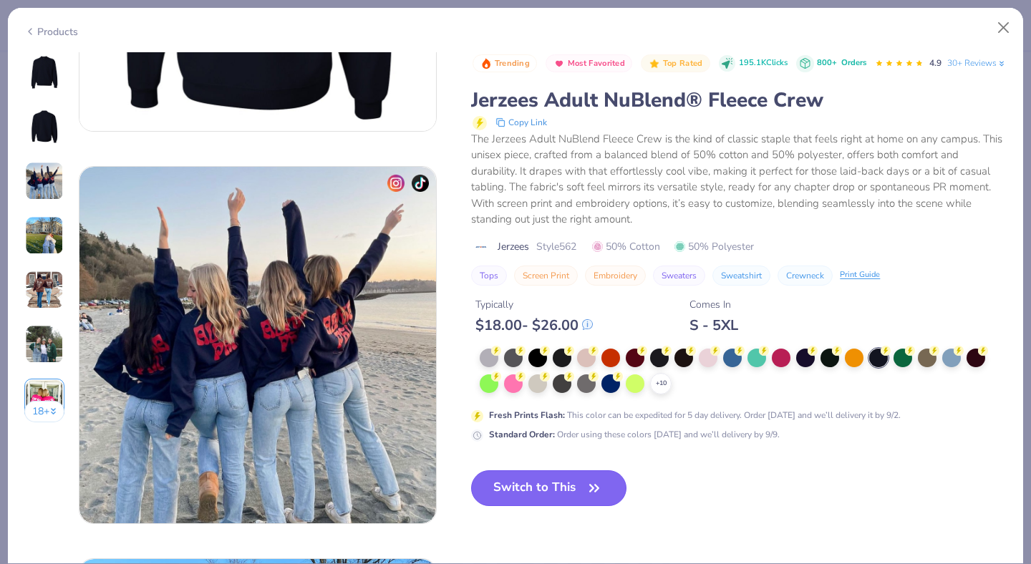
click at [524, 506] on button "Switch to This" at bounding box center [548, 489] width 155 height 36
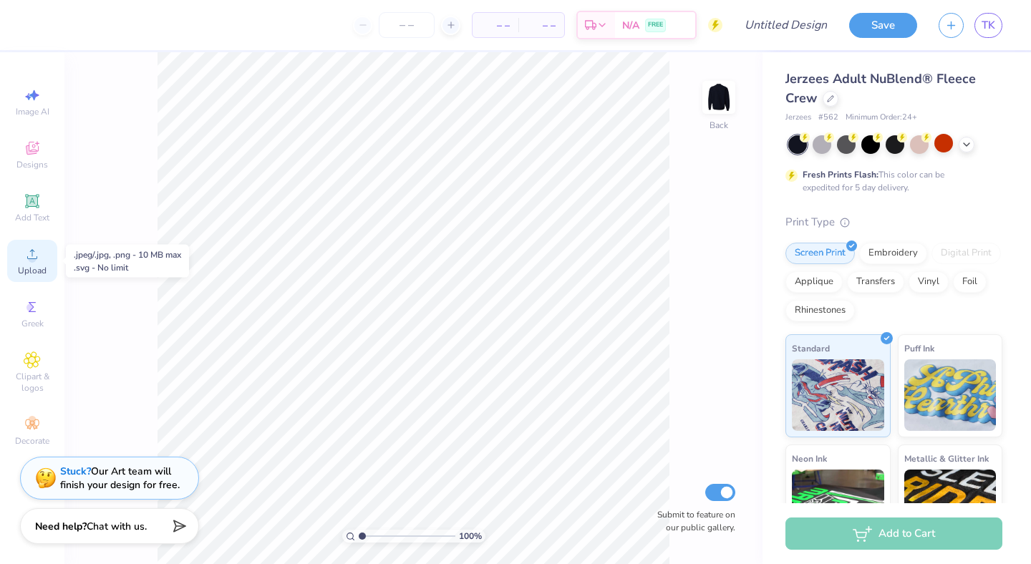
click at [33, 253] on icon at bounding box center [32, 254] width 17 height 17
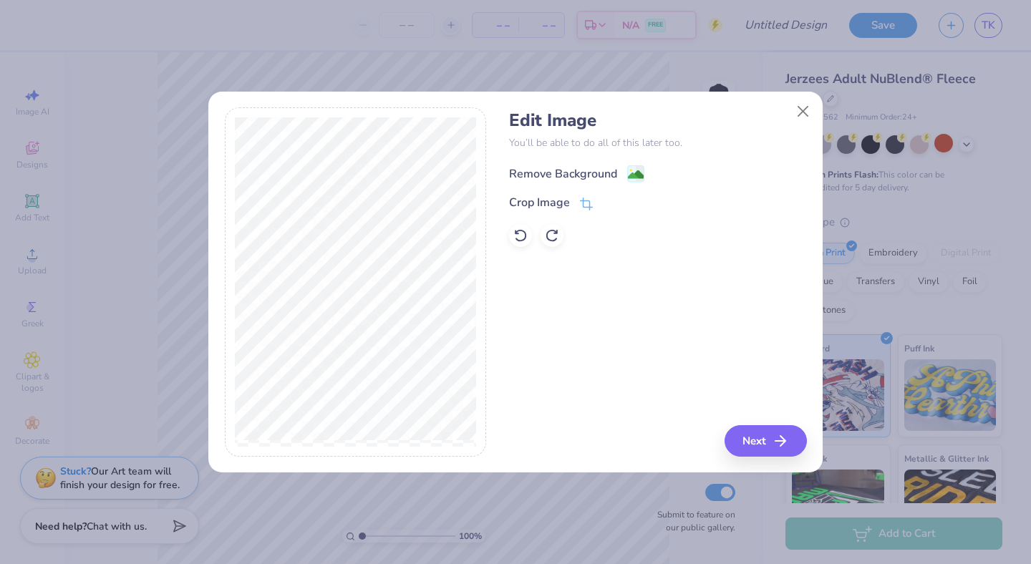
click at [532, 173] on div "Remove Background" at bounding box center [563, 173] width 108 height 17
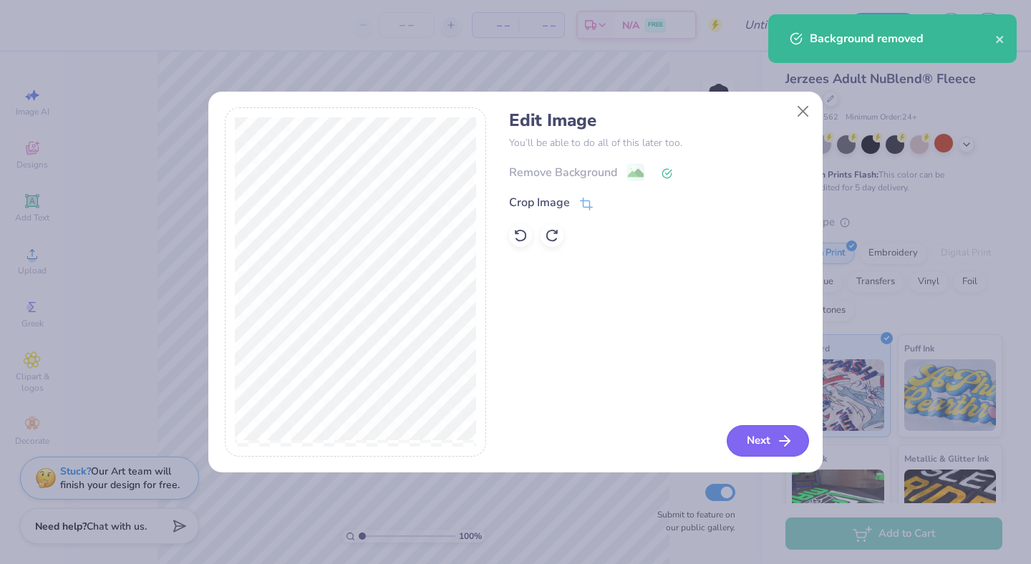
click at [738, 436] on button "Next" at bounding box center [768, 441] width 82 height 32
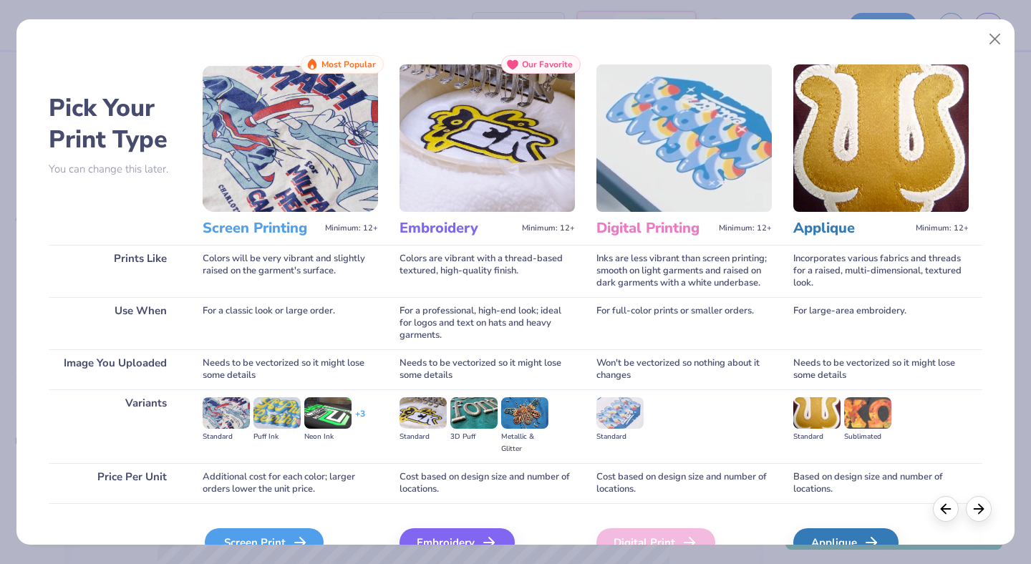
click at [235, 531] on div "Screen Print" at bounding box center [264, 543] width 119 height 29
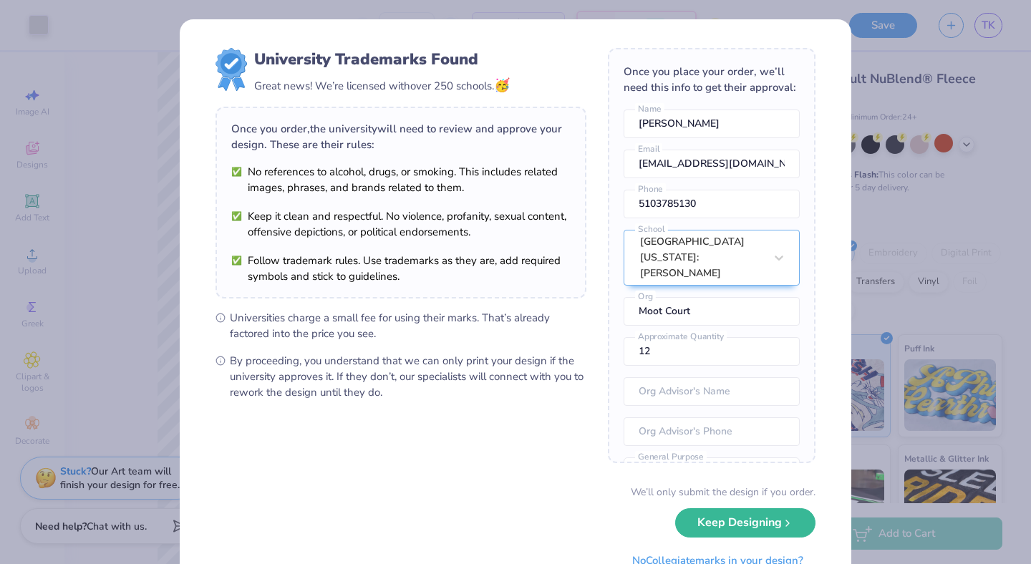
click at [706, 525] on button "Keep Designing" at bounding box center [745, 523] width 140 height 29
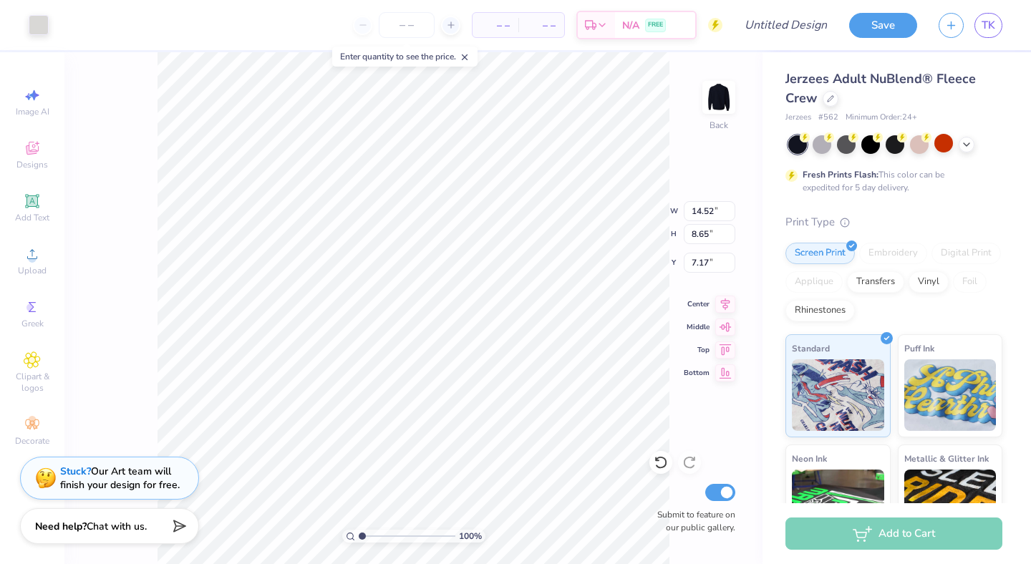
type input "4.38"
type input "2.61"
type input "1.70"
type input "3.48"
type input "2.07"
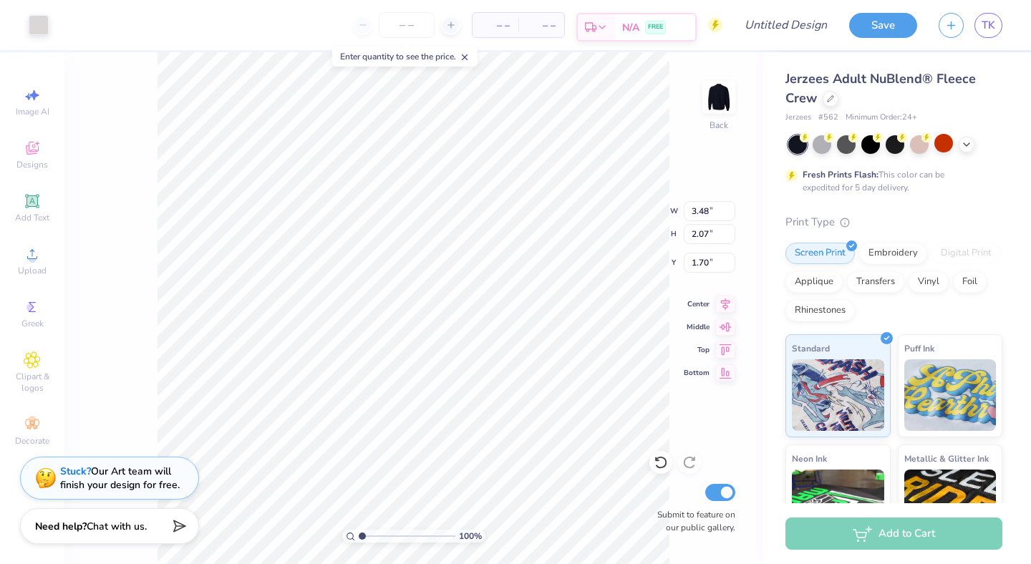
type input "1.96"
click at [725, 95] on img at bounding box center [718, 97] width 57 height 57
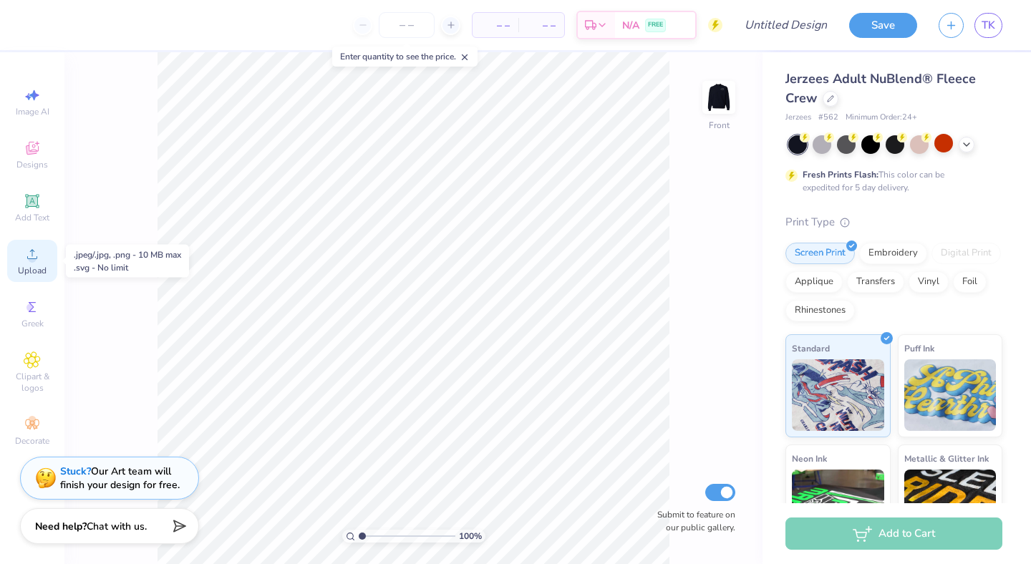
click at [37, 256] on icon at bounding box center [32, 254] width 10 height 10
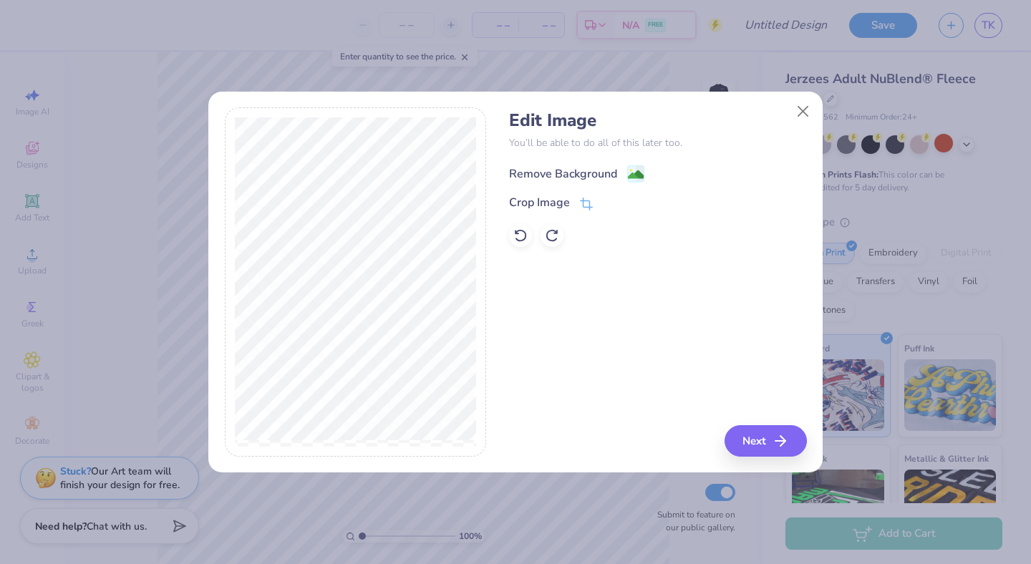
click at [586, 168] on div "Remove Background" at bounding box center [563, 173] width 108 height 17
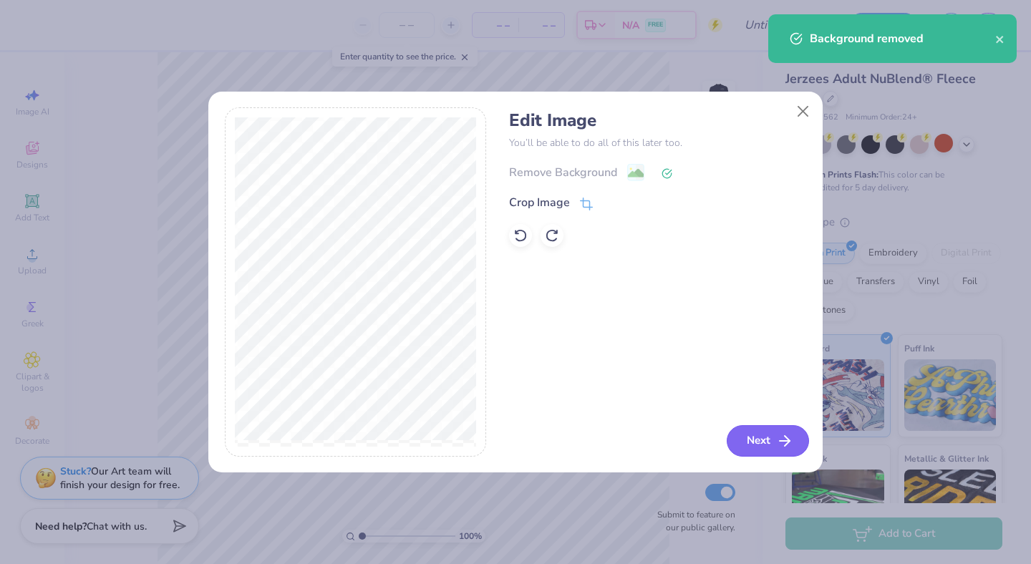
click at [769, 439] on button "Next" at bounding box center [768, 441] width 82 height 32
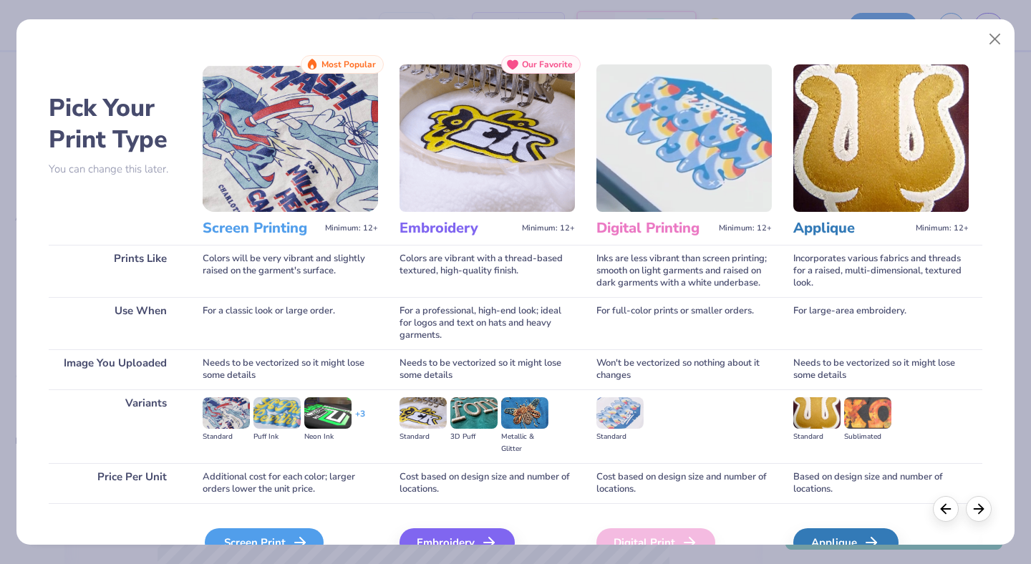
click at [286, 532] on div "Screen Print" at bounding box center [264, 543] width 119 height 29
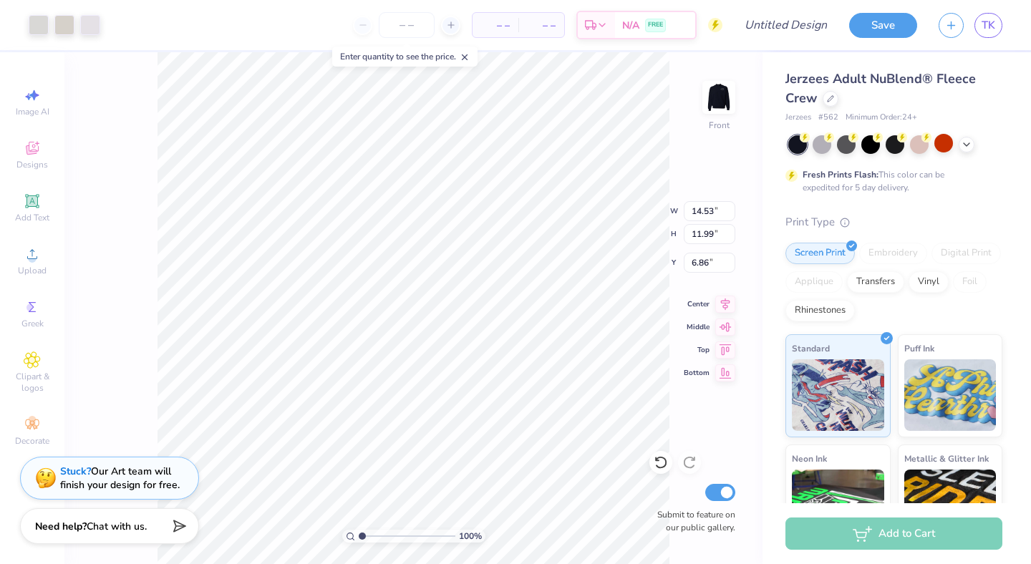
type input "6.86"
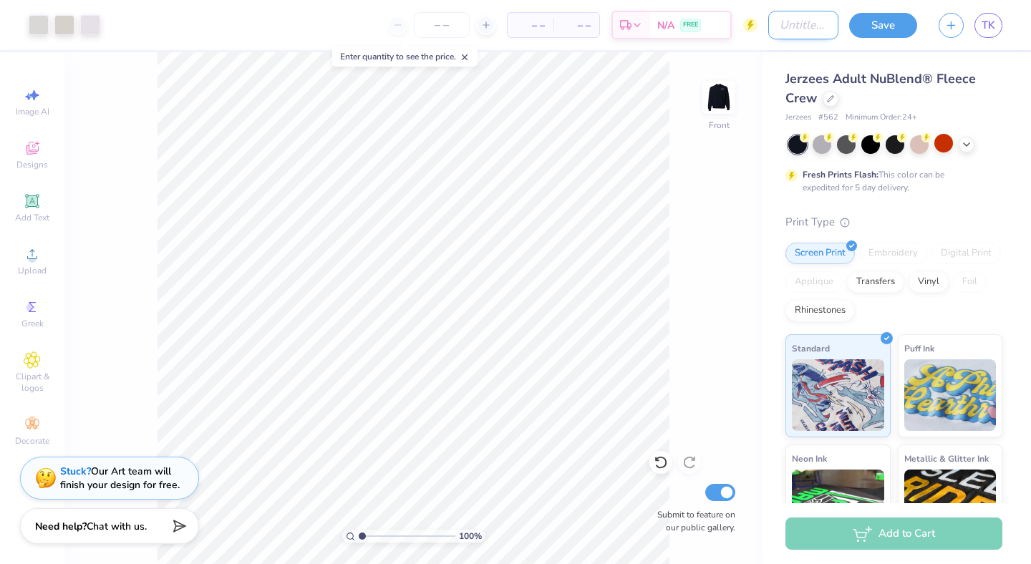
click at [798, 26] on input "Design Title" at bounding box center [803, 25] width 70 height 29
type input "Crewneck"
click at [890, 24] on button "Save" at bounding box center [883, 23] width 68 height 25
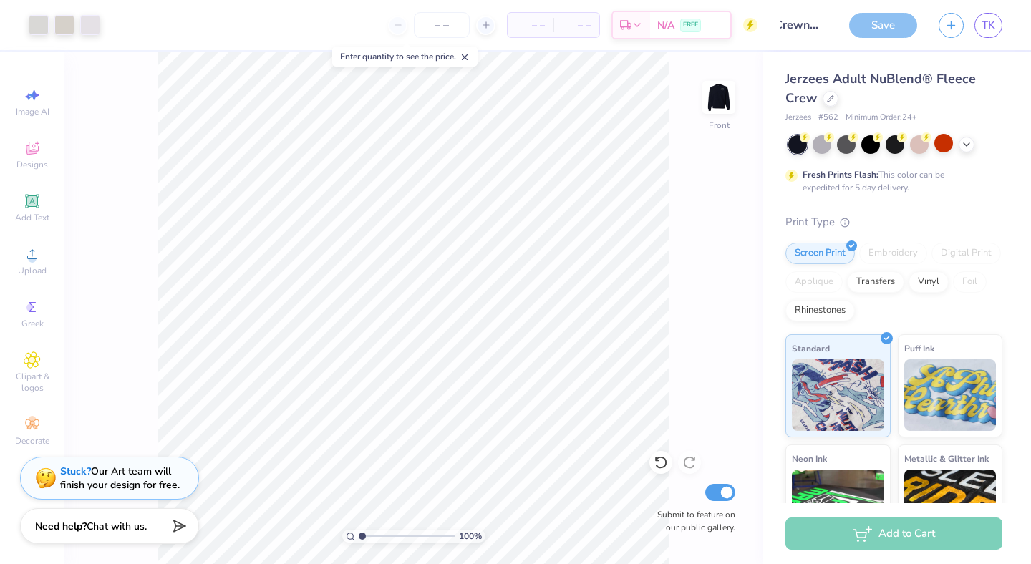
scroll to position [0, 0]
click at [448, 24] on input "number" at bounding box center [442, 25] width 56 height 26
type input "20"
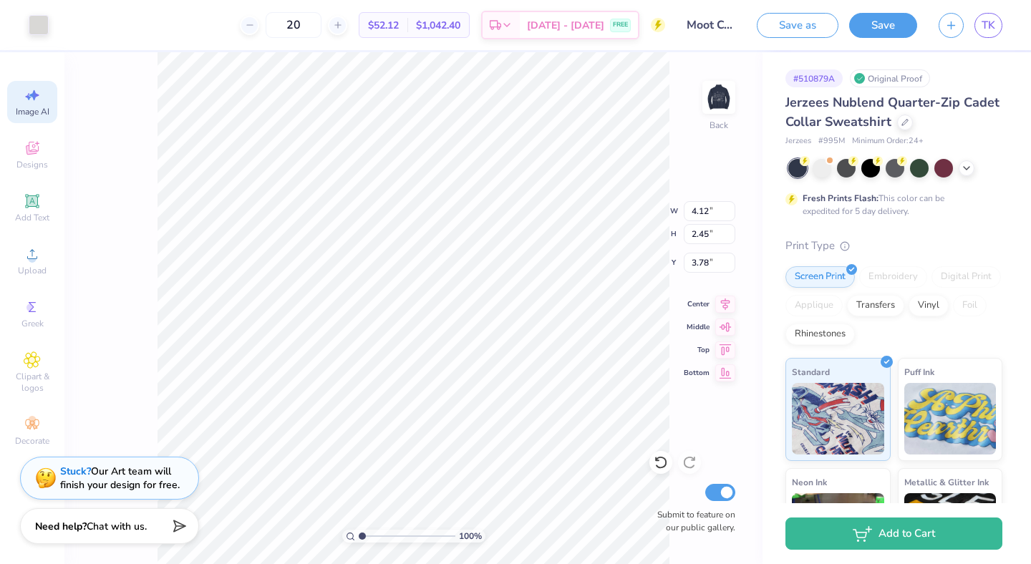
click at [39, 100] on icon at bounding box center [32, 95] width 17 height 17
select select "4"
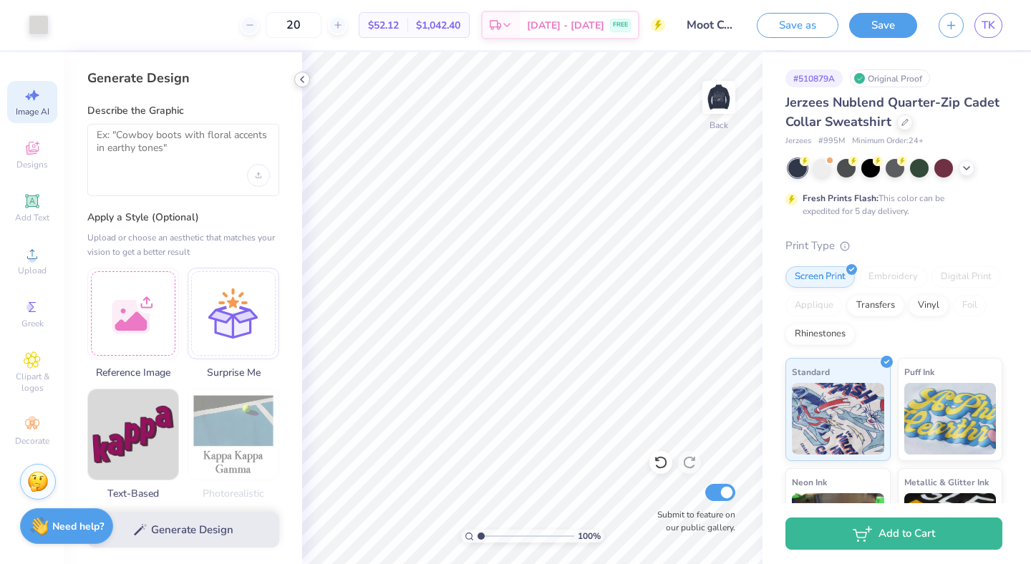
click at [307, 78] on icon at bounding box center [302, 79] width 11 height 11
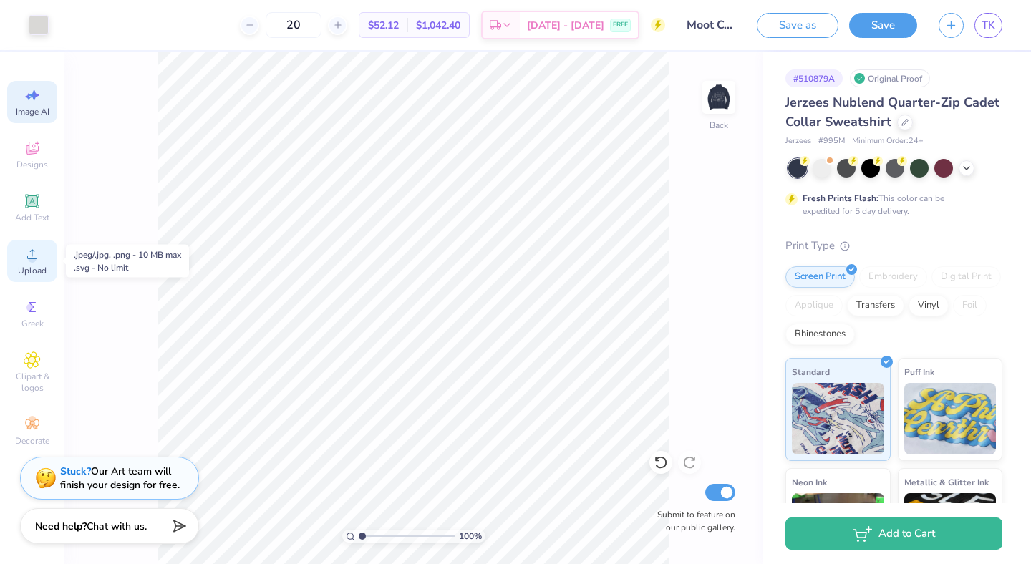
click at [22, 252] on div "Upload" at bounding box center [32, 261] width 50 height 42
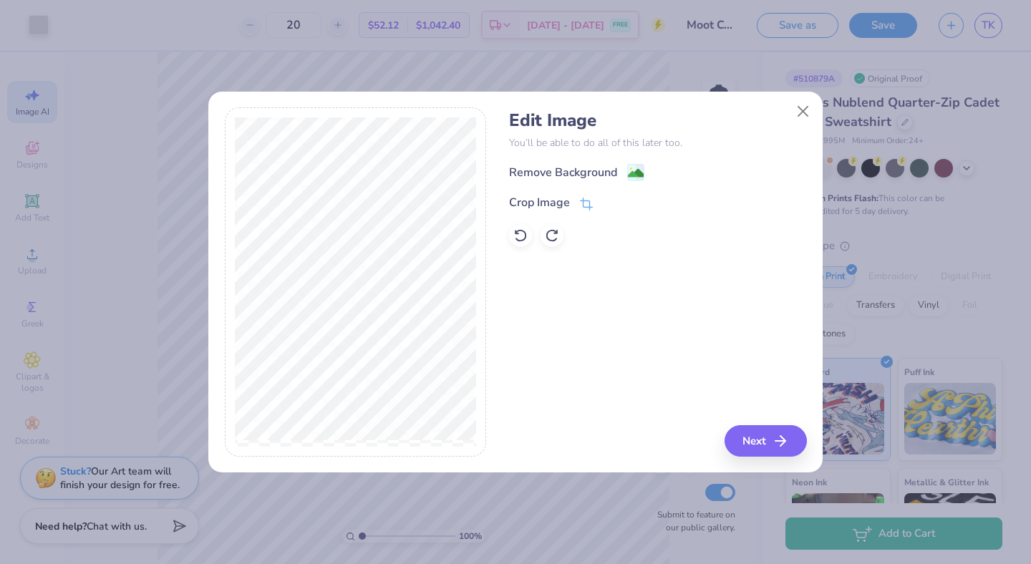
click at [543, 182] on div "Remove Background Crop Image" at bounding box center [657, 205] width 297 height 84
click at [542, 168] on div "Remove Background" at bounding box center [563, 173] width 108 height 17
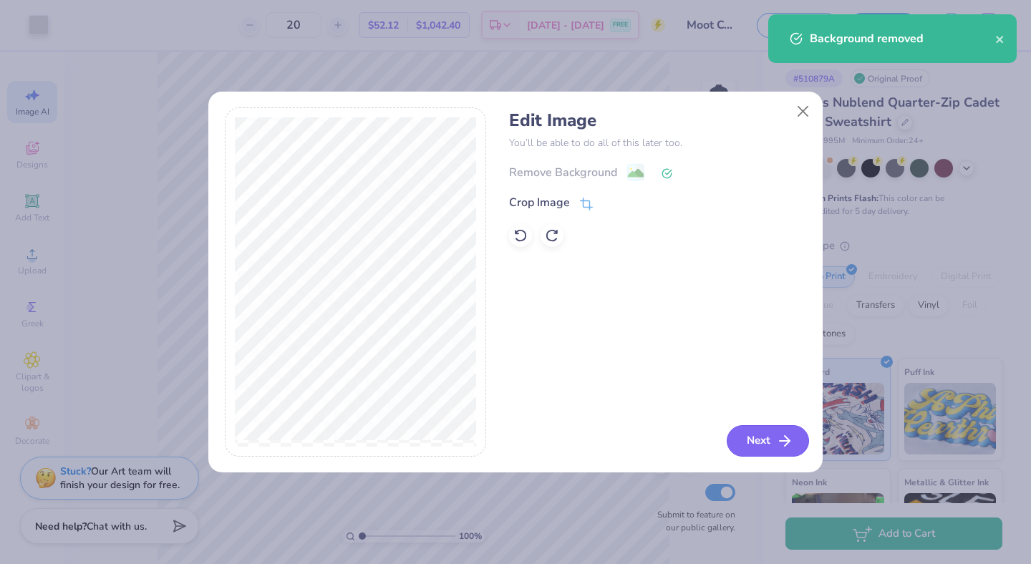
click at [747, 442] on button "Next" at bounding box center [768, 441] width 82 height 32
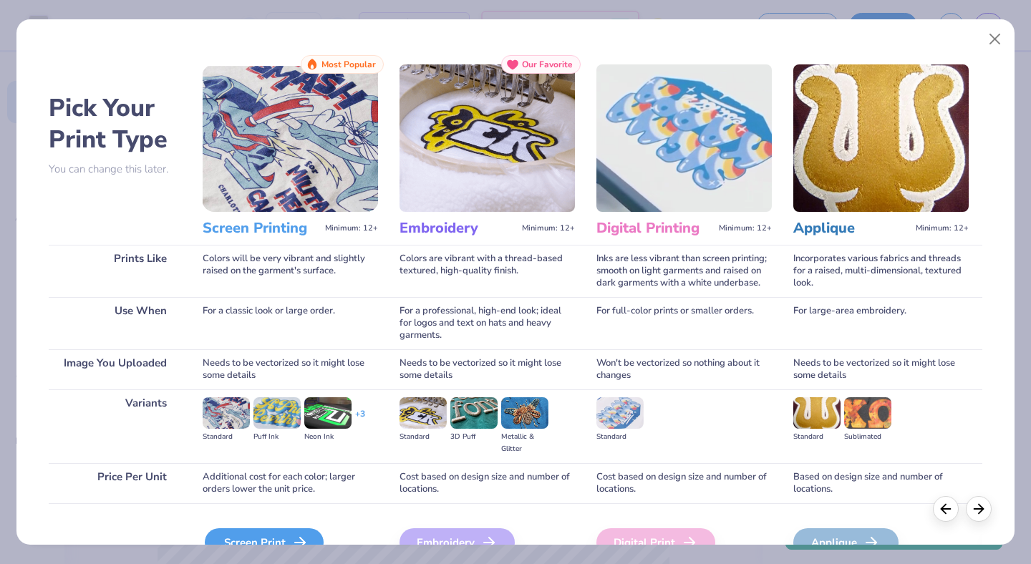
click at [241, 536] on div "Screen Print" at bounding box center [264, 543] width 119 height 29
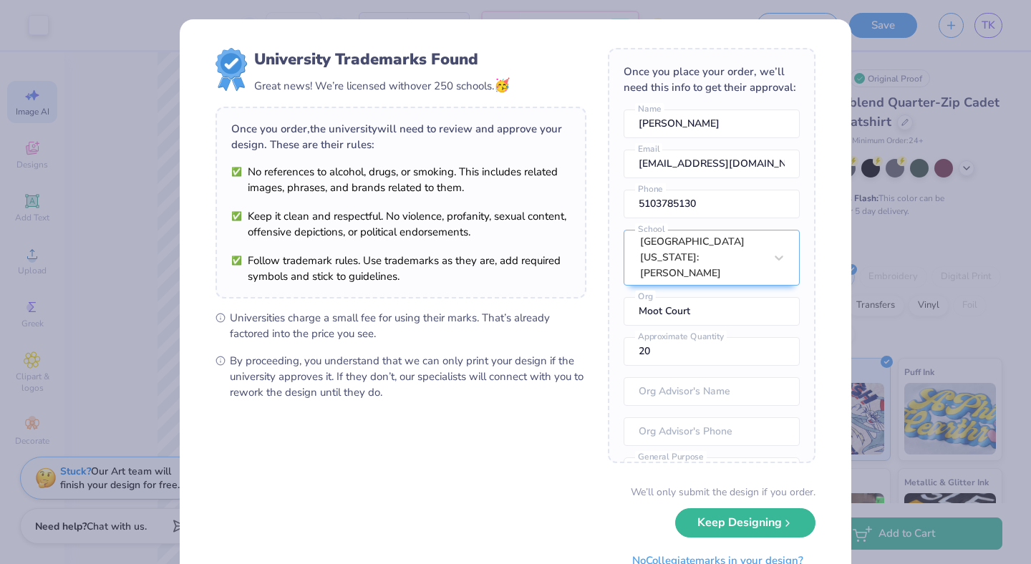
click at [460, 266] on body "Art colors 20 $58.95 Per Item $1,179.00 Total Est. Delivery Sep 6 - 9 FREE Desi…" at bounding box center [515, 282] width 1031 height 564
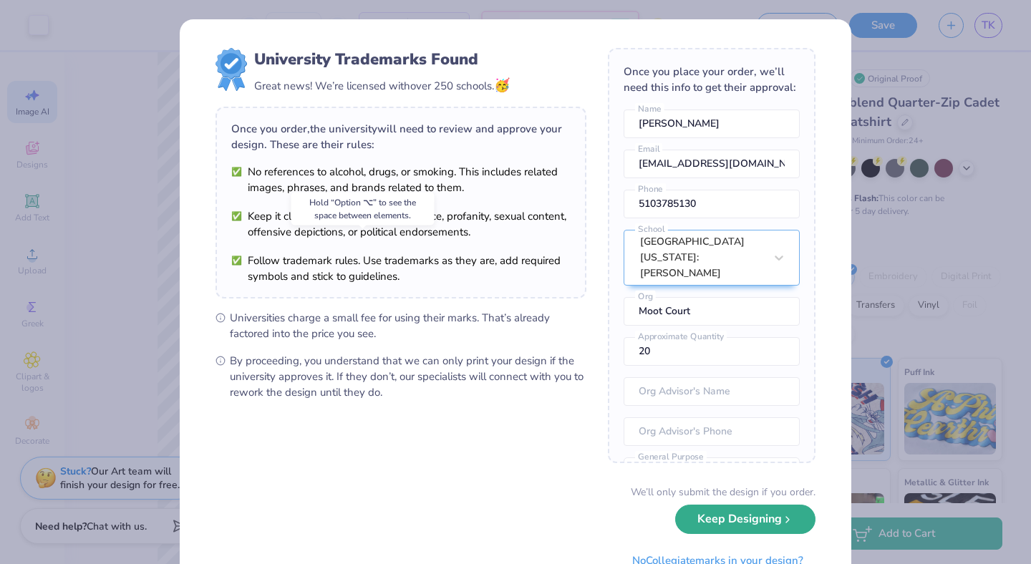
click at [695, 519] on button "Keep Designing" at bounding box center [745, 519] width 140 height 29
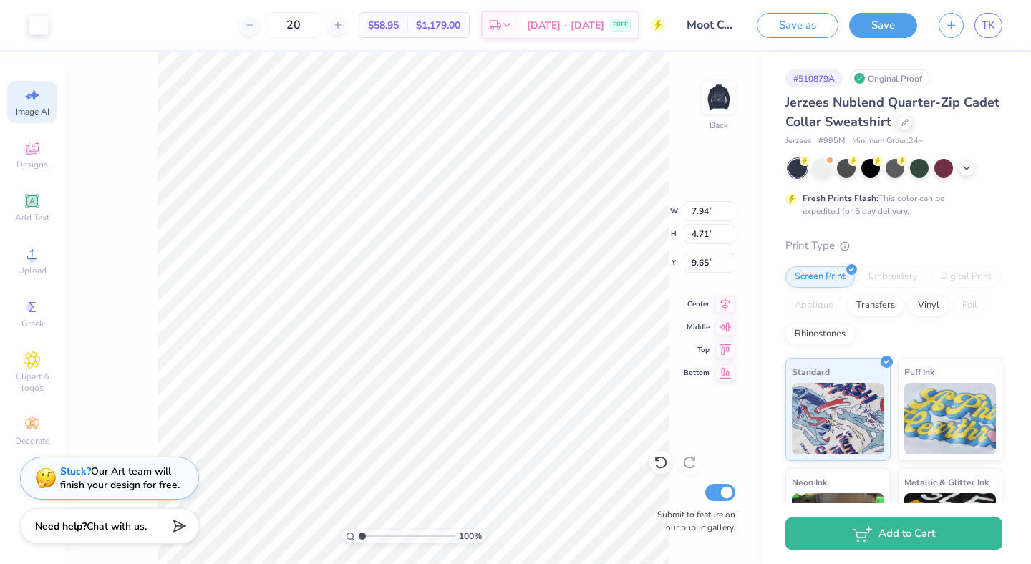
type input "4.65"
type input "2.75"
type input "3.63"
type input "2.22"
click at [373, 535] on input "range" at bounding box center [407, 536] width 97 height 13
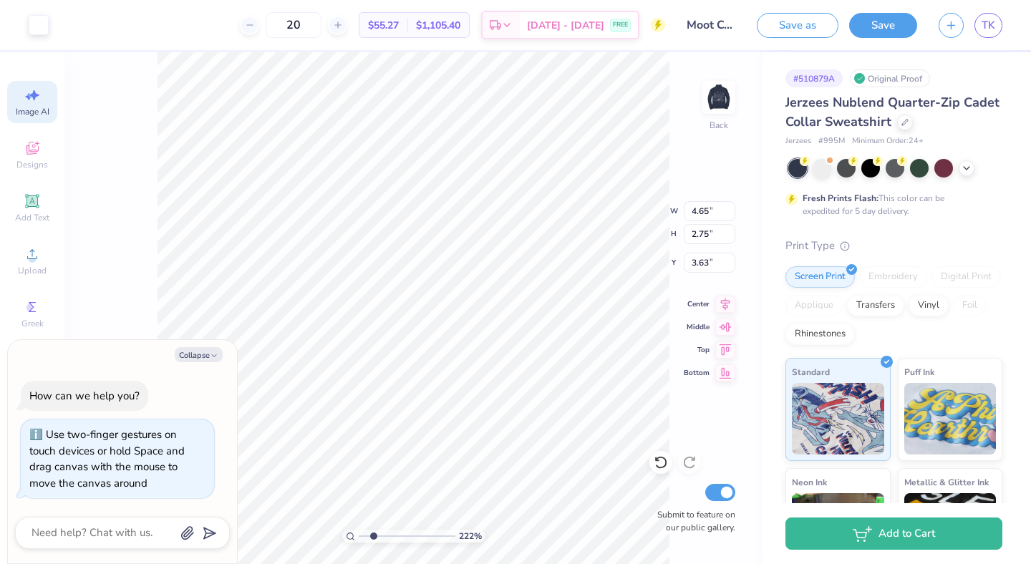
type textarea "x"
type input "4.24"
type input "2.51"
type textarea "x"
type input "3.72"
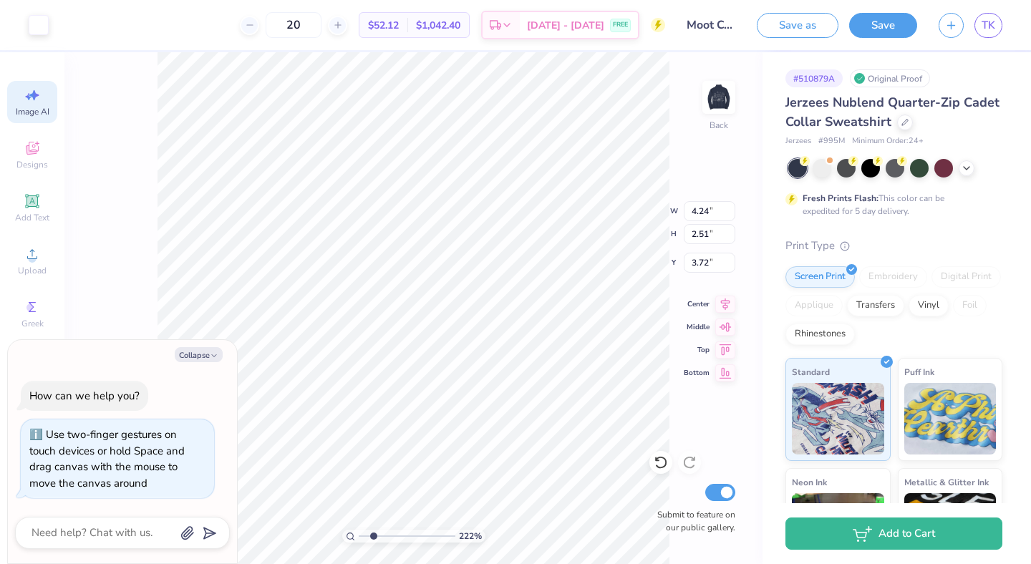
type textarea "x"
type input "1.19"
click at [364, 536] on input "range" at bounding box center [407, 536] width 97 height 13
click at [713, 100] on img at bounding box center [718, 97] width 57 height 57
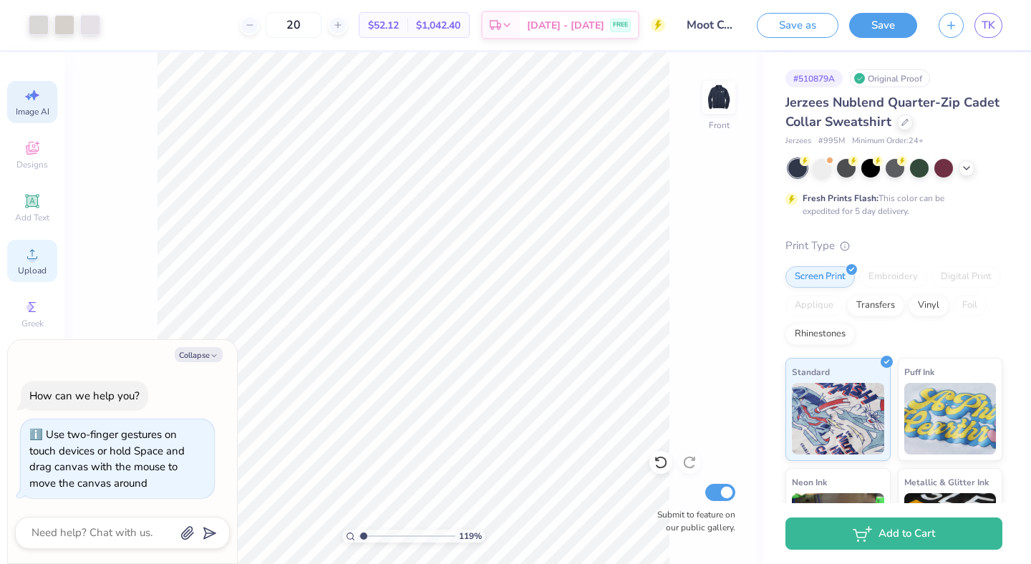
click at [21, 271] on span "Upload" at bounding box center [32, 270] width 29 height 11
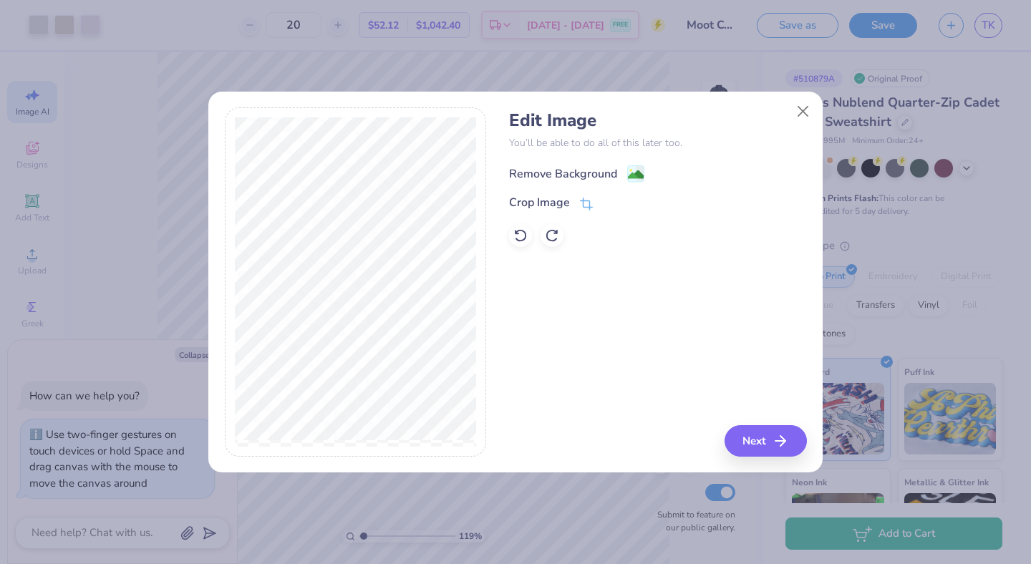
click at [569, 175] on div "Remove Background" at bounding box center [563, 173] width 108 height 17
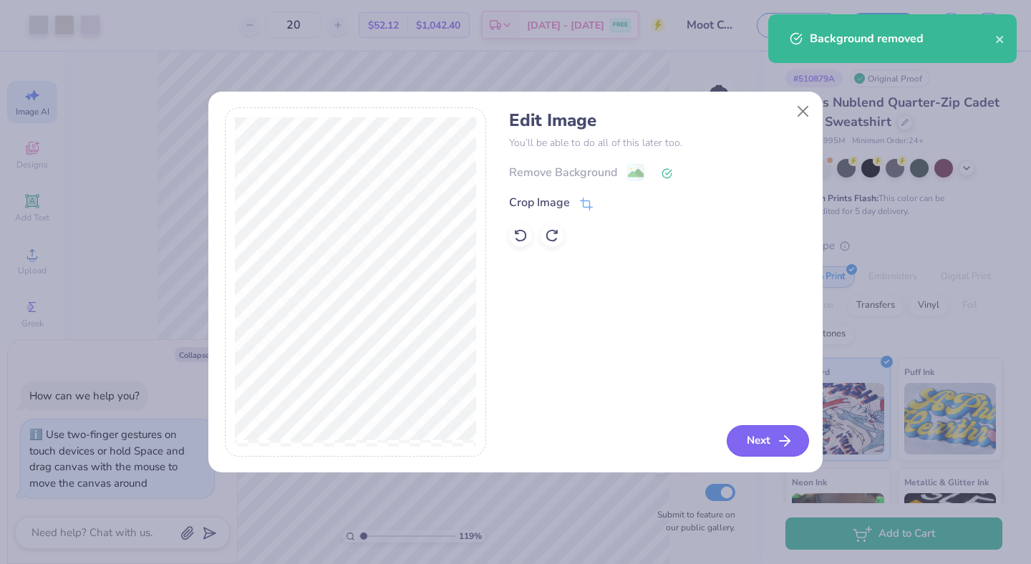
click at [756, 440] on button "Next" at bounding box center [768, 441] width 82 height 32
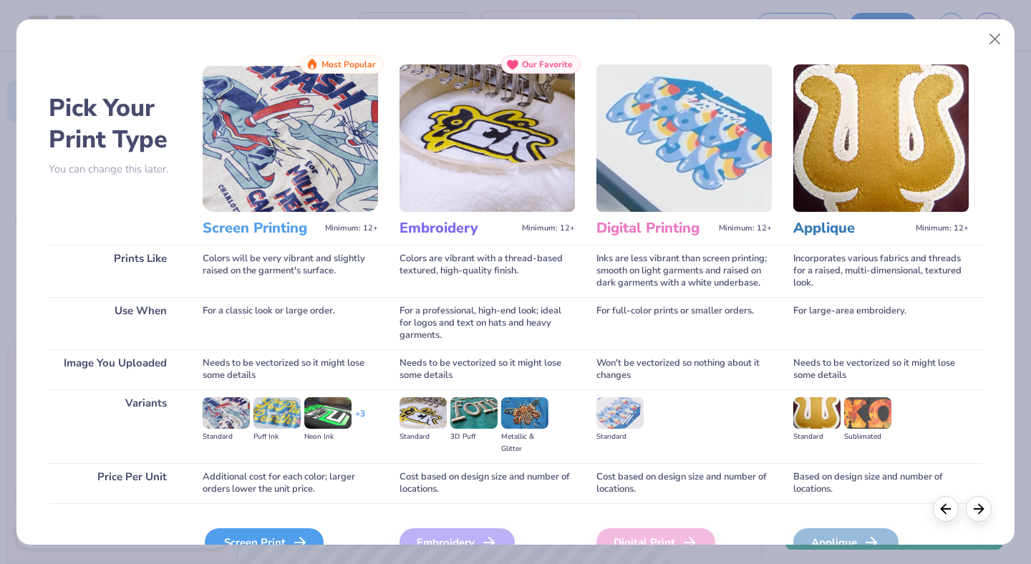
click at [233, 533] on div "Screen Print" at bounding box center [264, 543] width 119 height 29
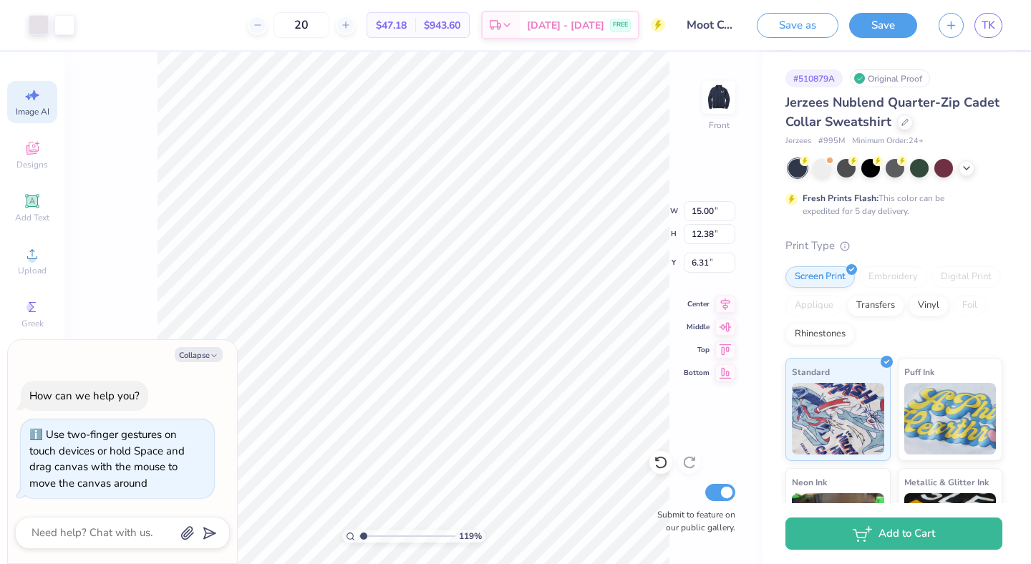
type textarea "x"
drag, startPoint x: 362, startPoint y: 535, endPoint x: 327, endPoint y: 535, distance: 34.4
type input "1"
click at [359, 535] on input "range" at bounding box center [407, 536] width 97 height 13
click at [716, 93] on img at bounding box center [718, 97] width 57 height 57
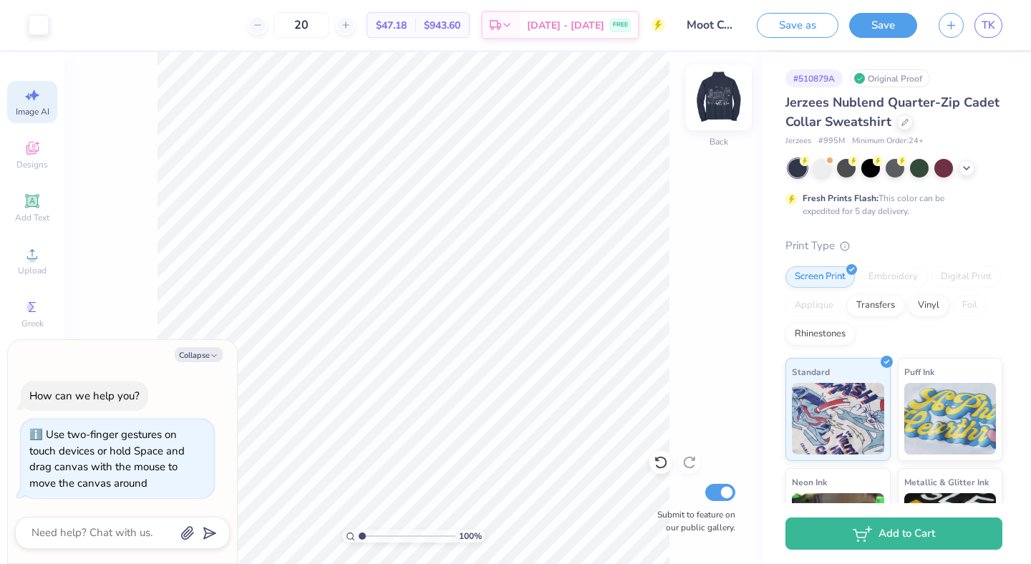
click at [716, 94] on img at bounding box center [718, 97] width 57 height 57
click at [873, 24] on button "Save" at bounding box center [883, 23] width 68 height 25
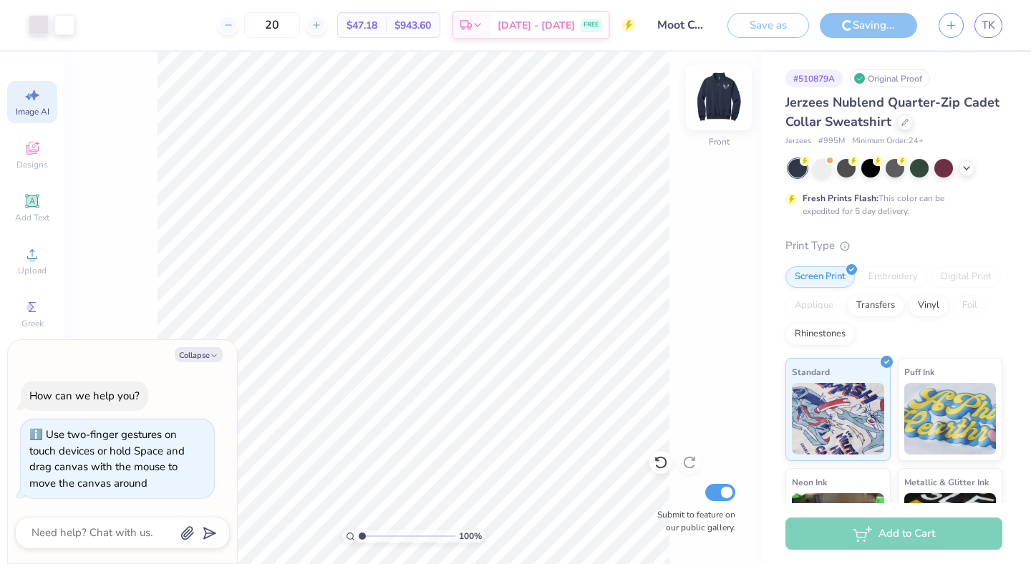
click at [718, 100] on img at bounding box center [718, 97] width 57 height 57
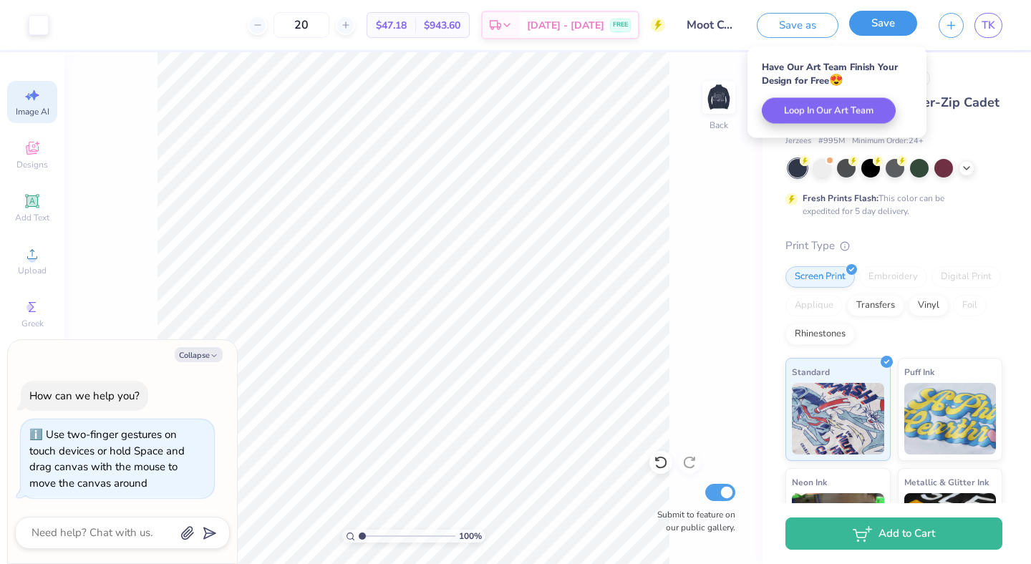
click at [890, 24] on button "Save" at bounding box center [883, 23] width 68 height 25
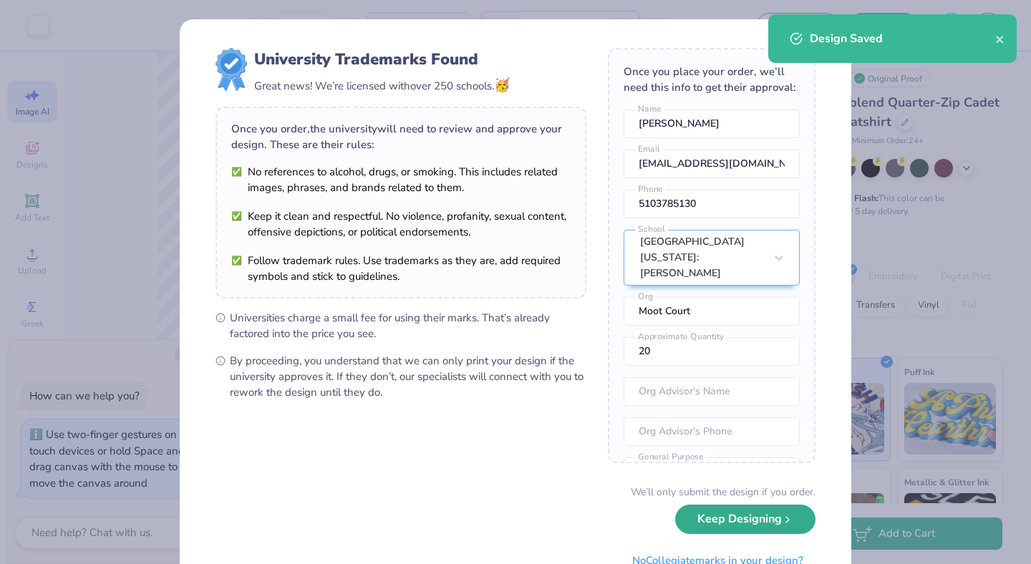
click at [711, 517] on button "Keep Designing" at bounding box center [745, 519] width 140 height 29
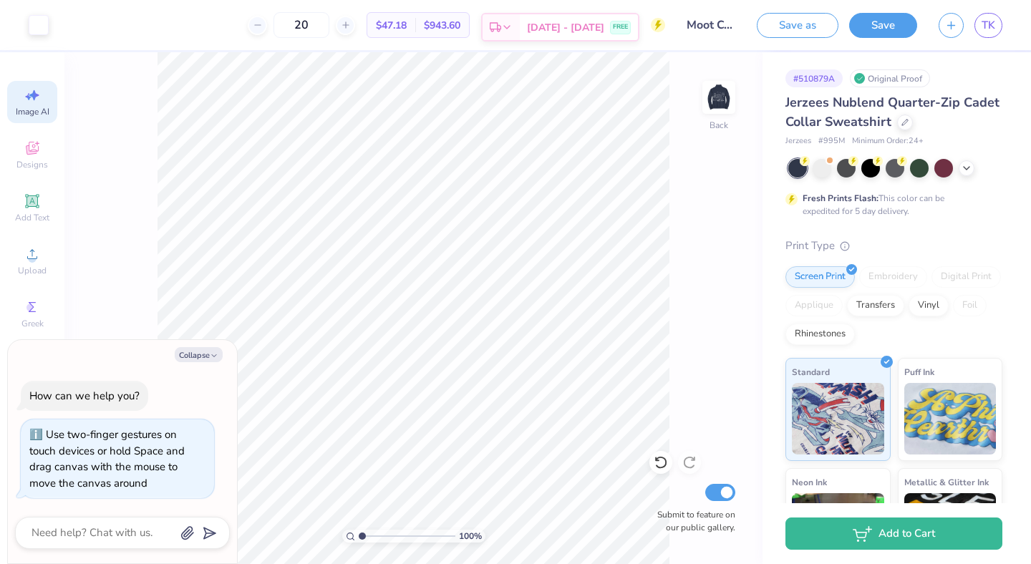
click at [582, 29] on span "[DATE] - [DATE]" at bounding box center [565, 27] width 77 height 15
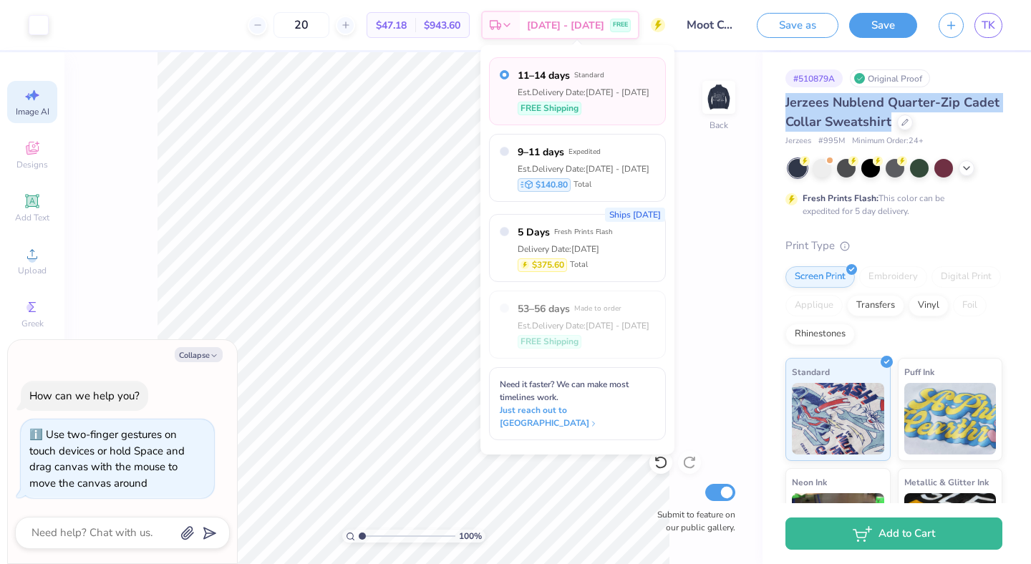
drag, startPoint x: 785, startPoint y: 103, endPoint x: 891, endPoint y: 125, distance: 108.2
click at [891, 125] on div "Jerzees Nublend Quarter-Zip Cadet Collar Sweatshirt" at bounding box center [894, 112] width 217 height 39
copy span "Jerzees Nublend Quarter-Zip Cadet Collar Sweatshirt"
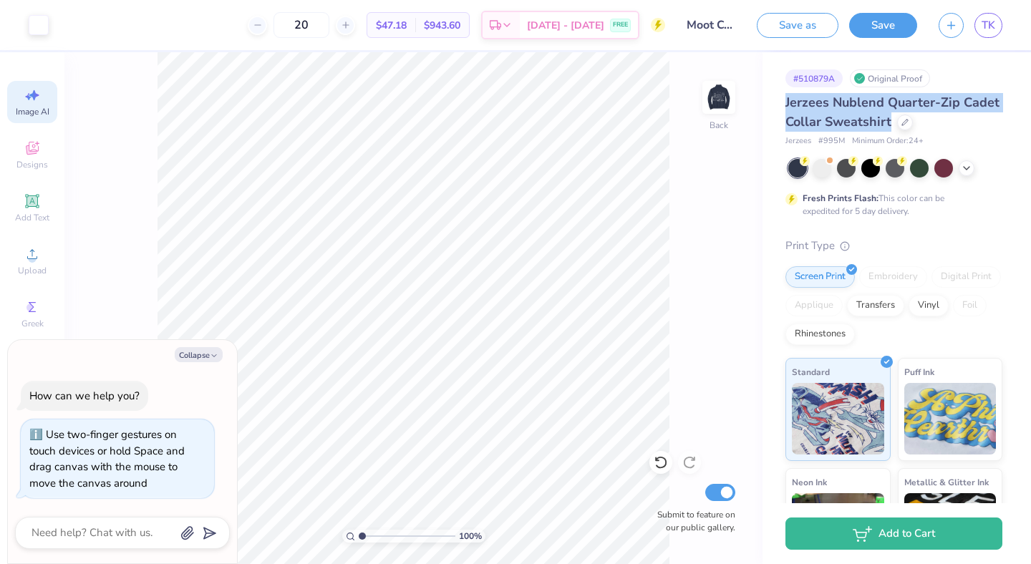
type textarea "x"
